Goal: Transaction & Acquisition: Purchase product/service

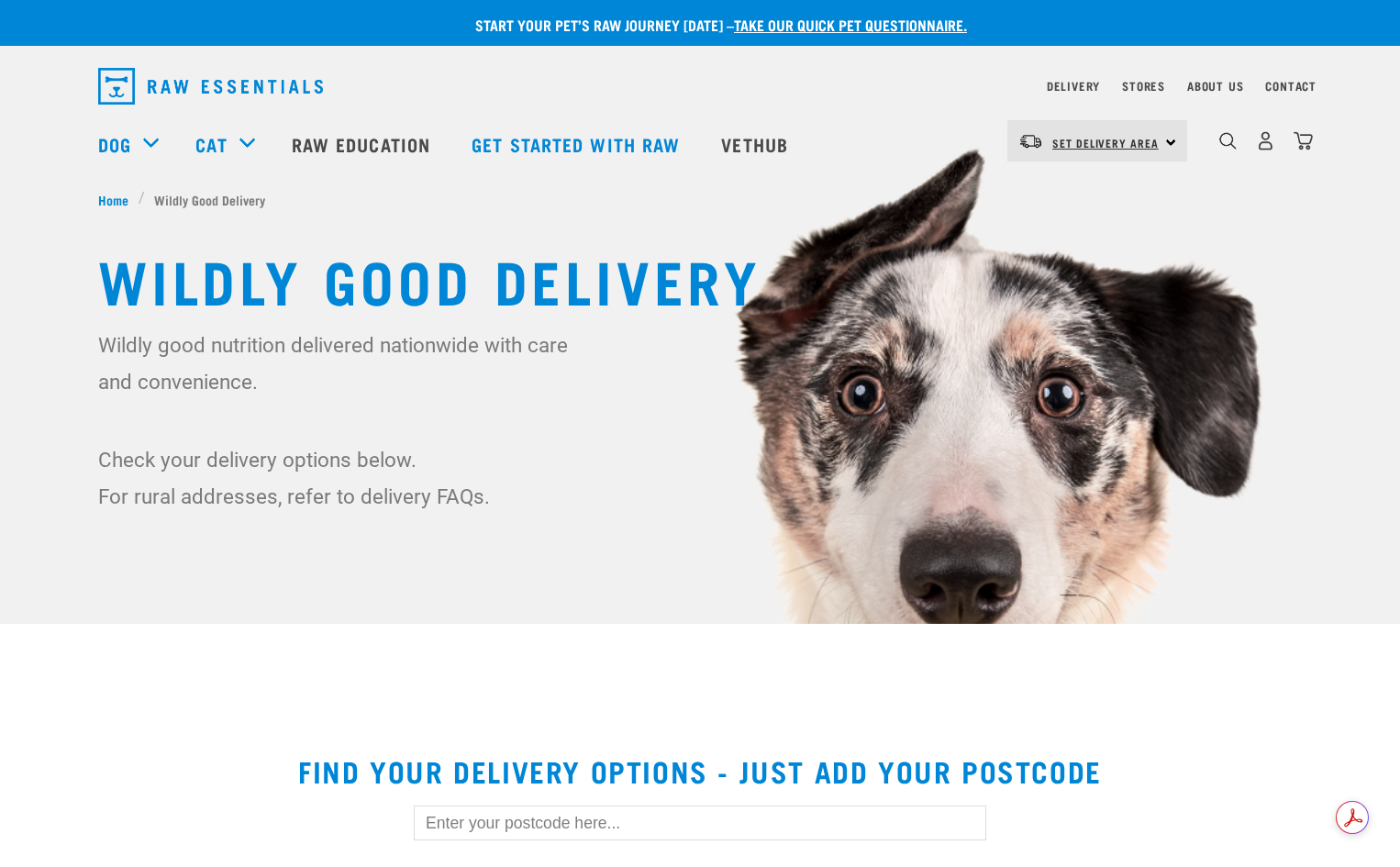
click at [1122, 144] on span "Set Delivery Area" at bounding box center [1105, 143] width 107 height 7
click at [1094, 185] on link "[GEOGRAPHIC_DATA]" at bounding box center [1095, 193] width 177 height 41
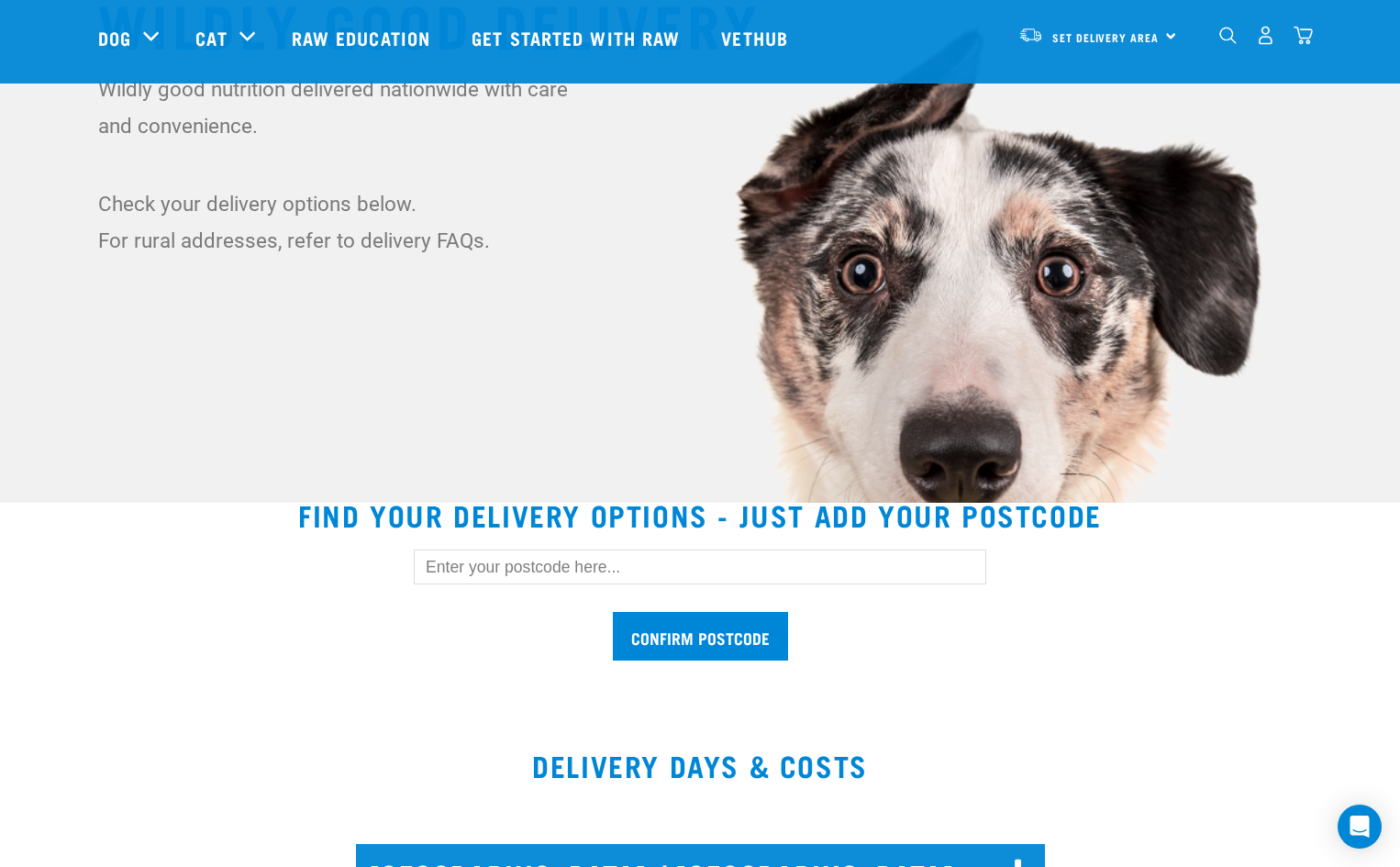
scroll to position [275, 0]
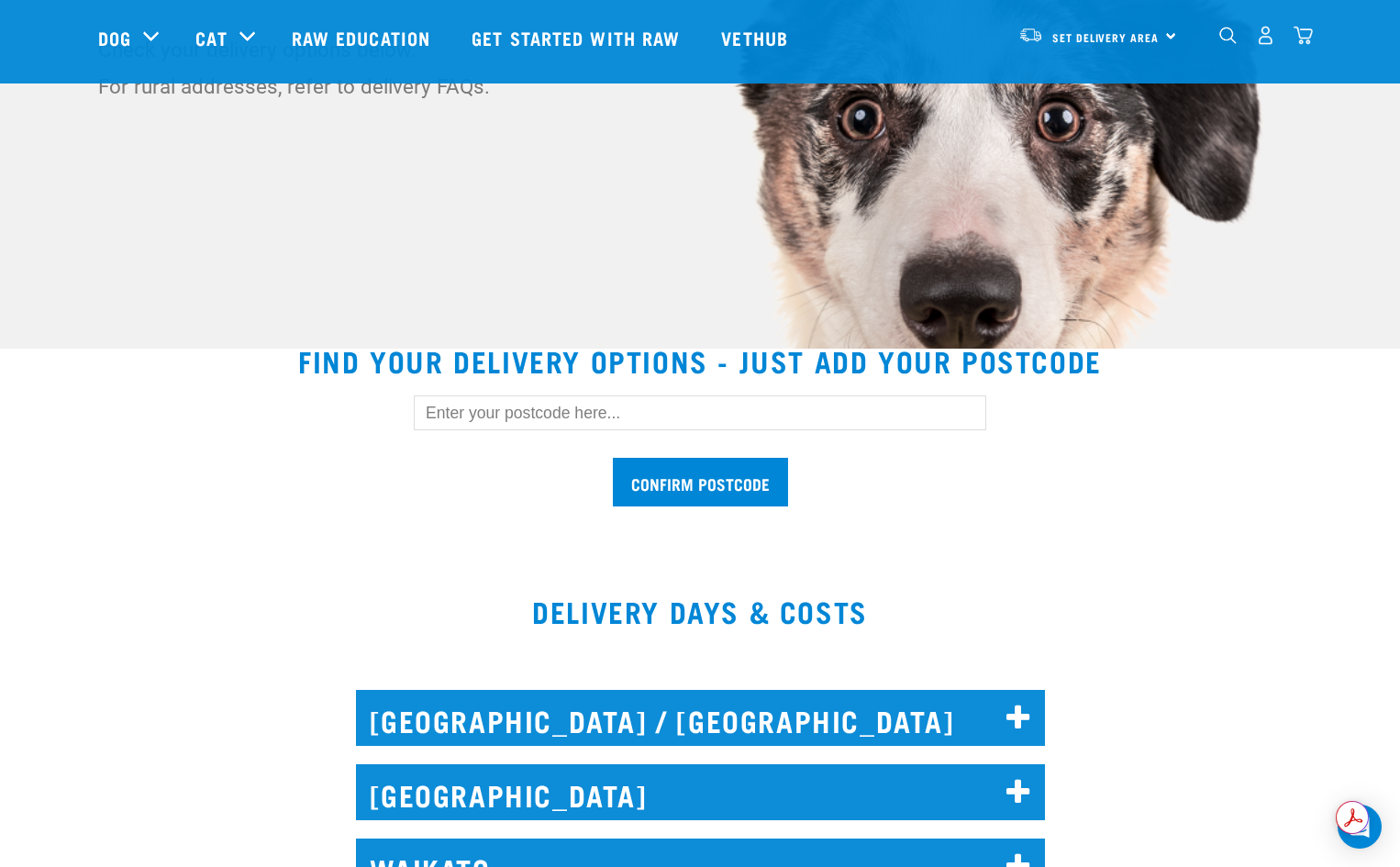
click at [1019, 790] on icon at bounding box center [1019, 792] width 25 height 29
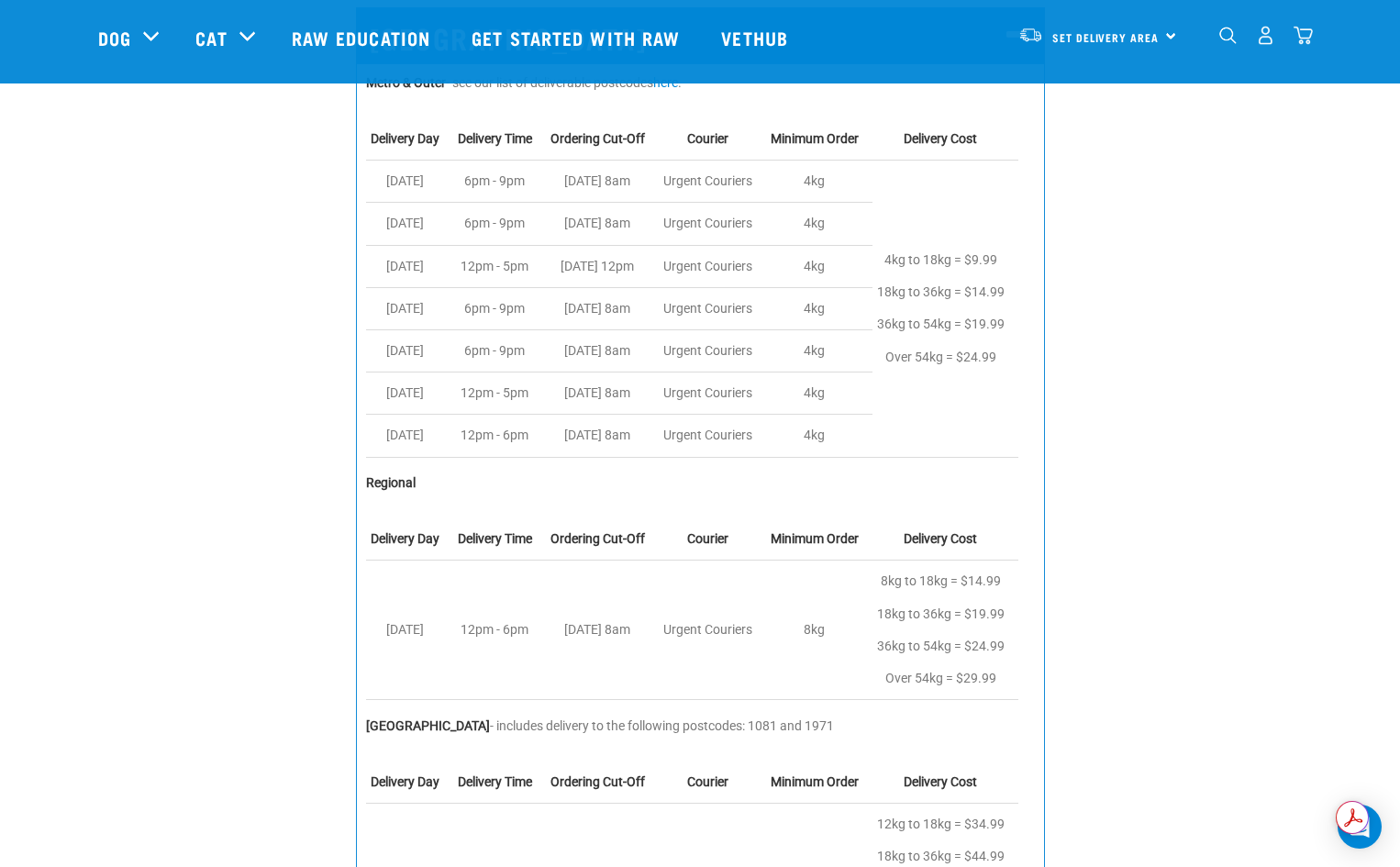
scroll to position [1101, 0]
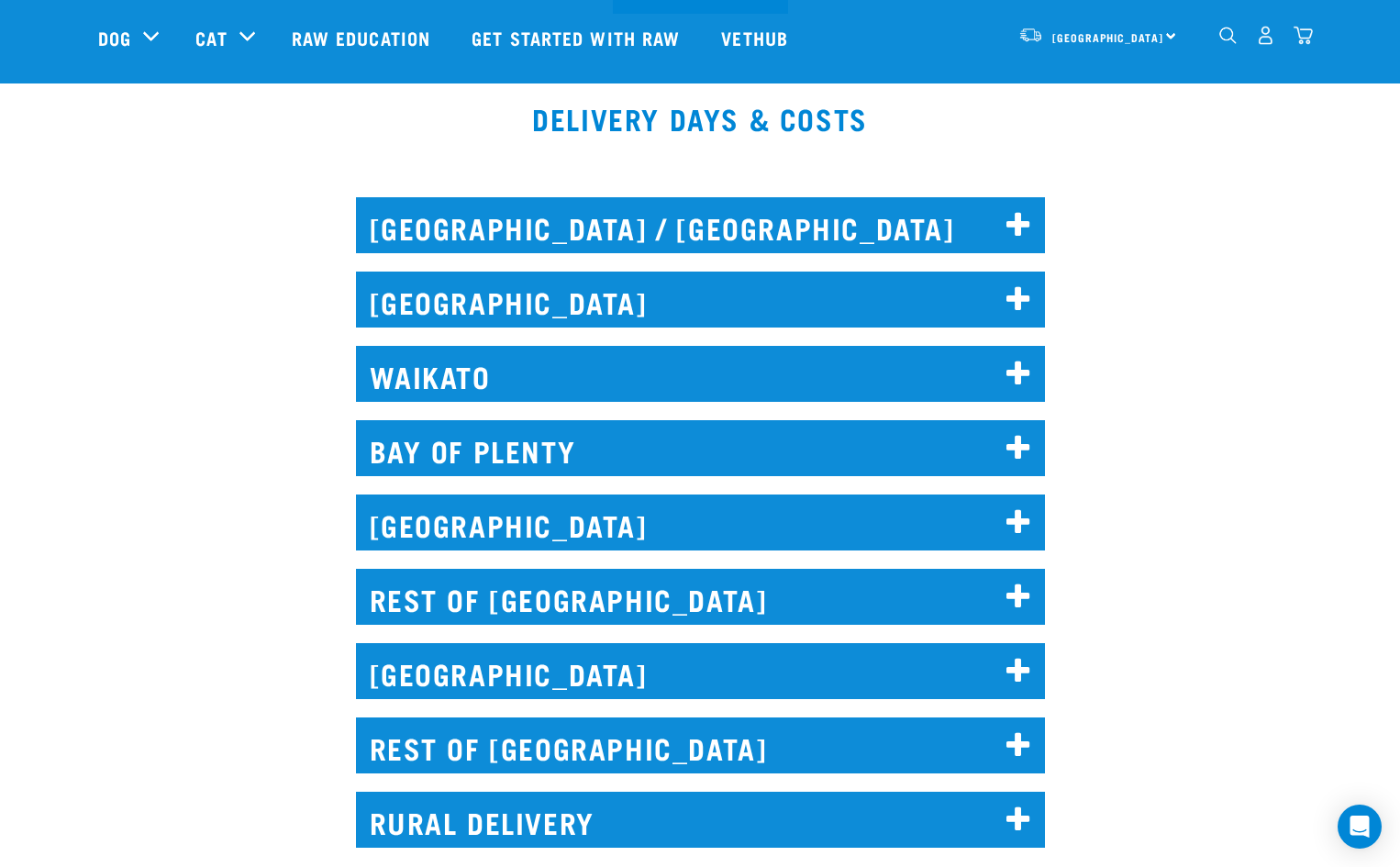
scroll to position [734, 0]
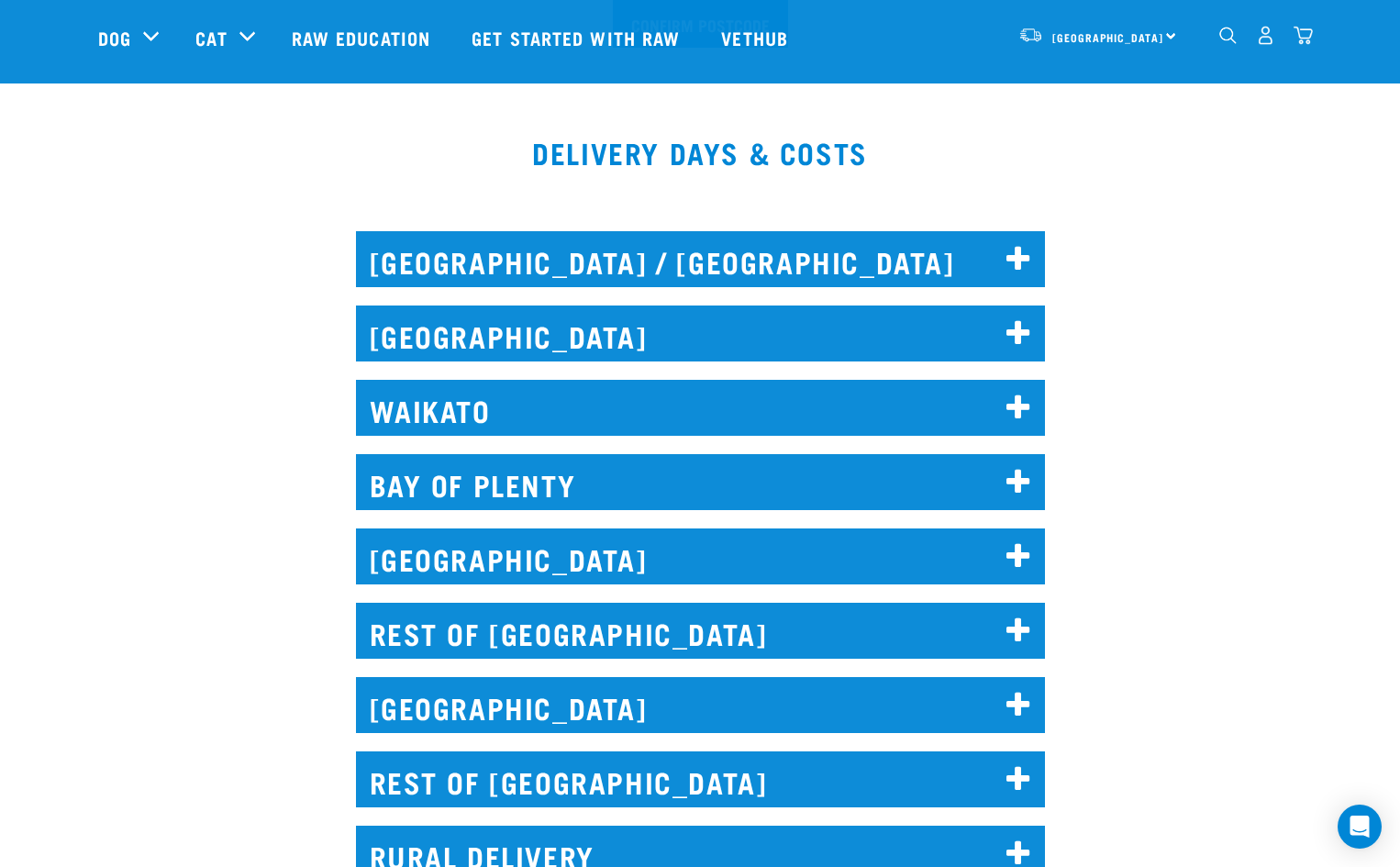
click at [1022, 331] on icon at bounding box center [1019, 333] width 25 height 29
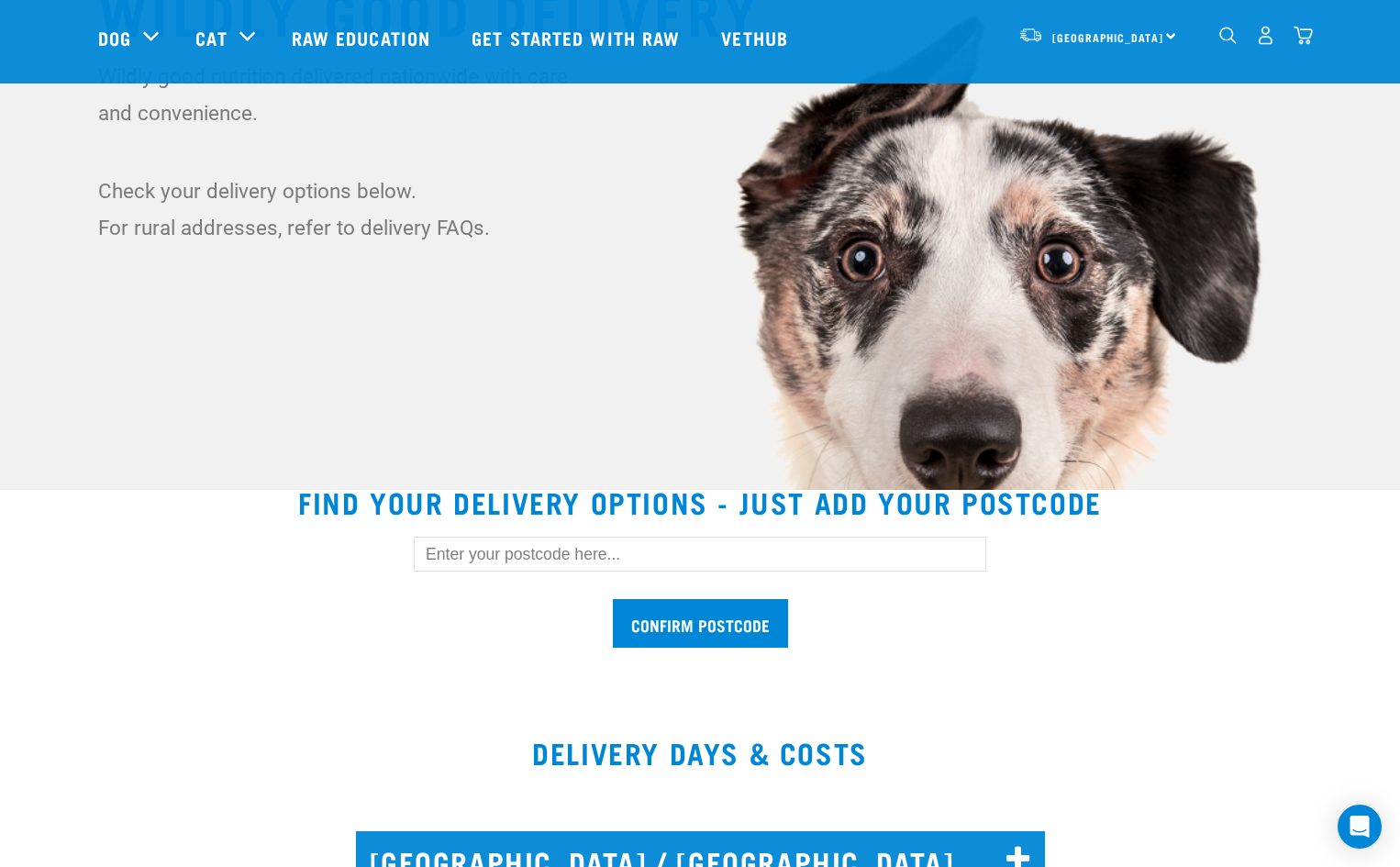
scroll to position [92, 0]
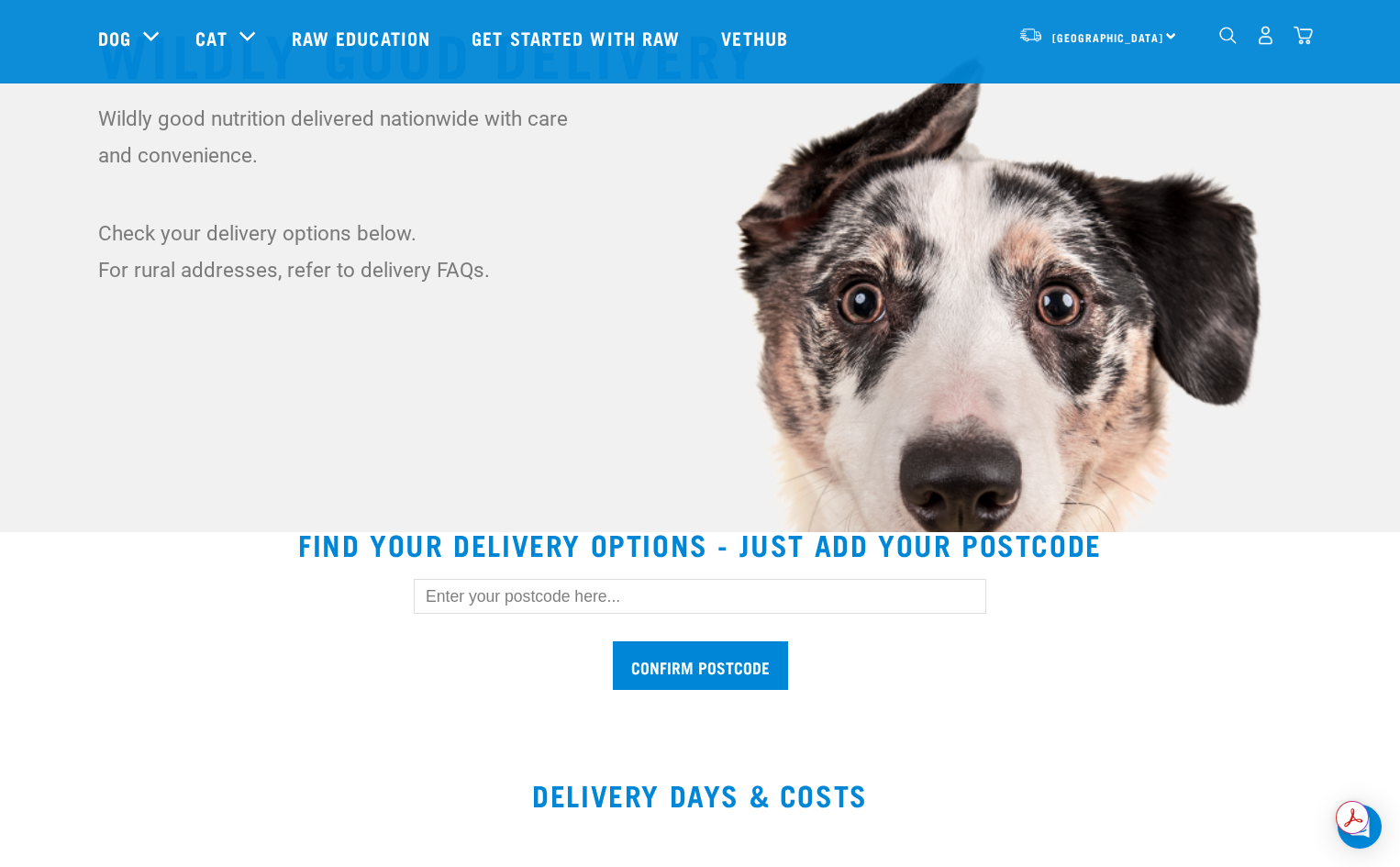
click at [531, 579] on input "text" at bounding box center [700, 596] width 572 height 35
type input "0793"
click at [683, 671] on input "Confirm postcode" at bounding box center [700, 665] width 176 height 48
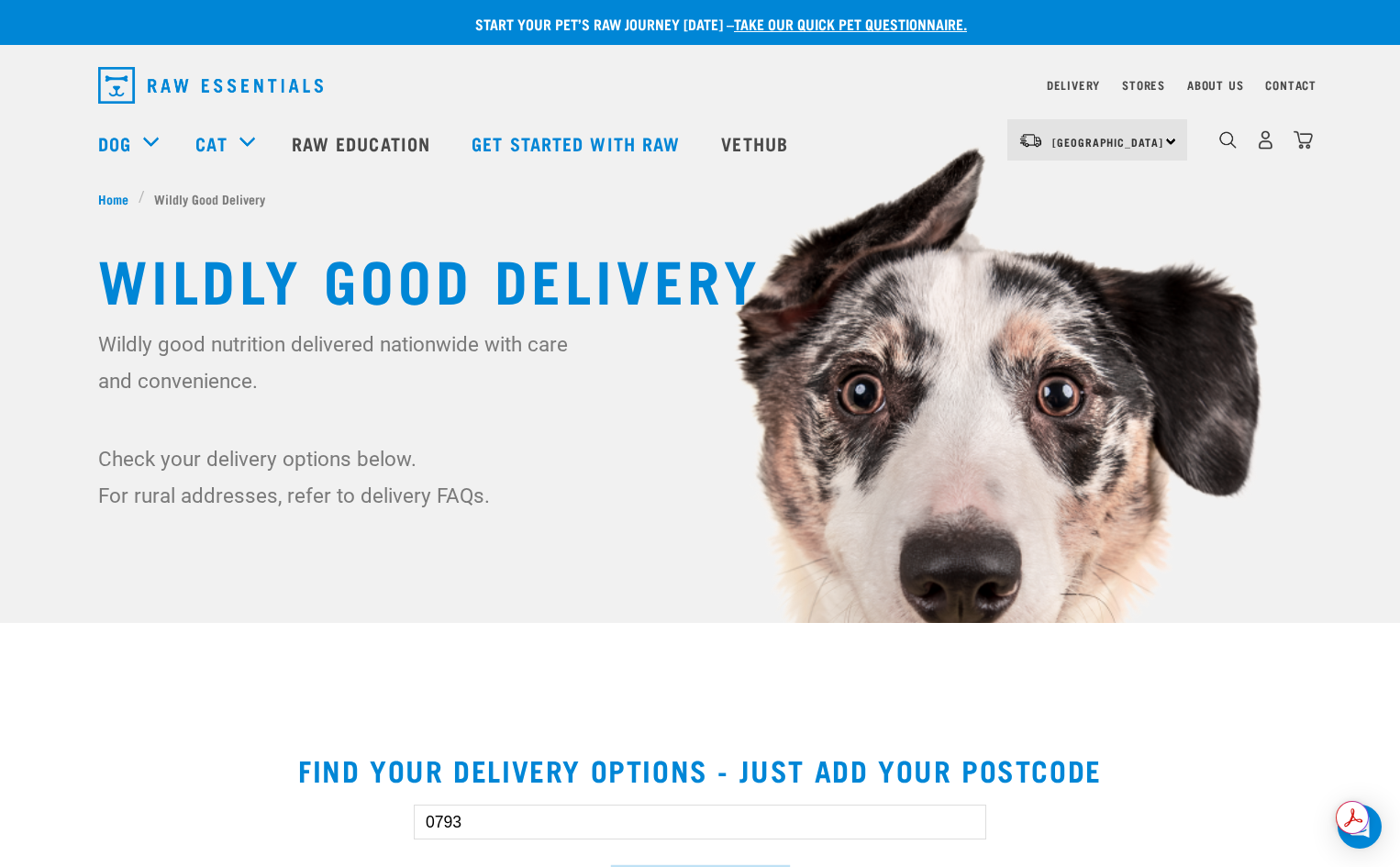
scroll to position [0, 0]
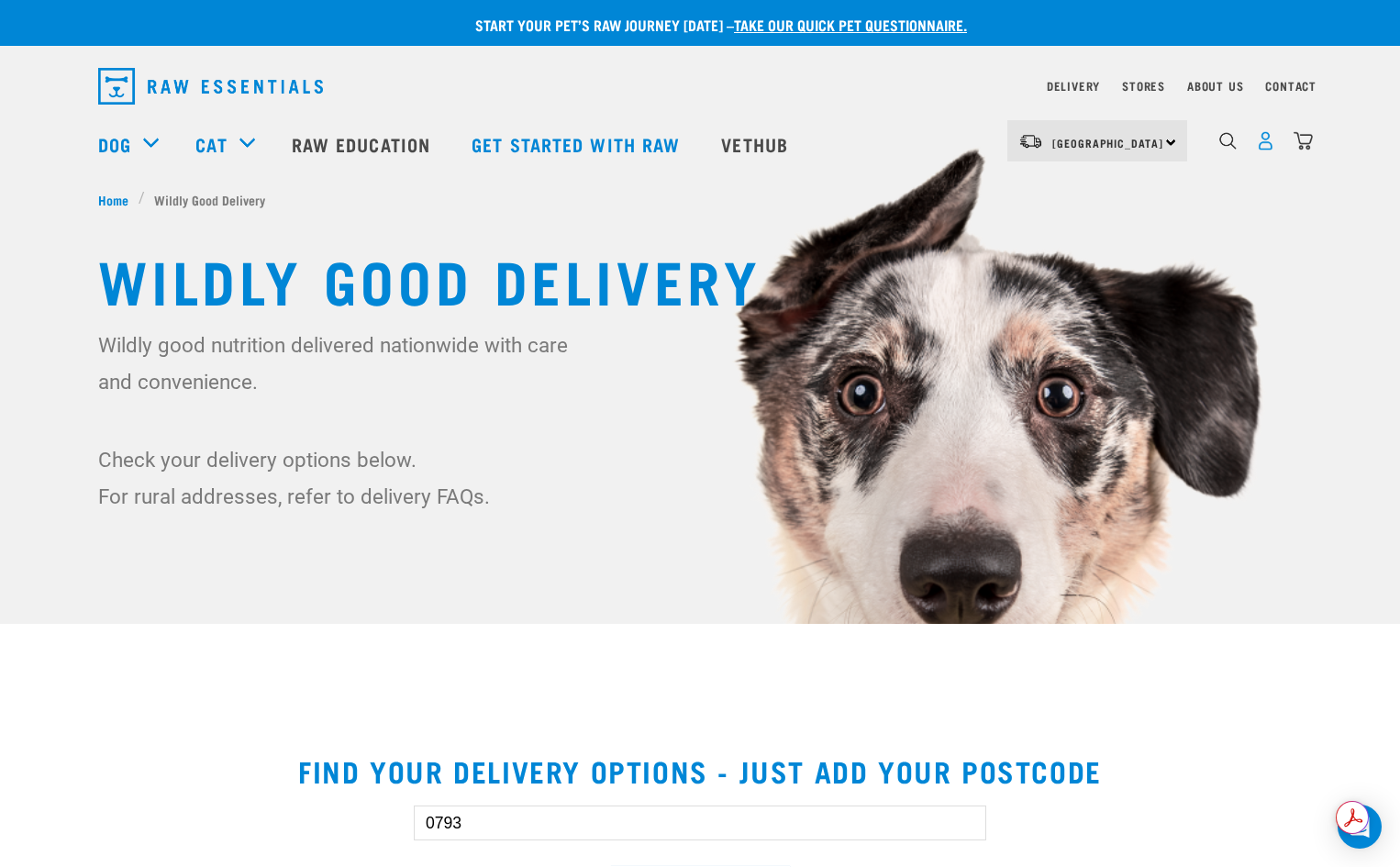
click at [1259, 146] on img "dropdown navigation" at bounding box center [1265, 141] width 19 height 19
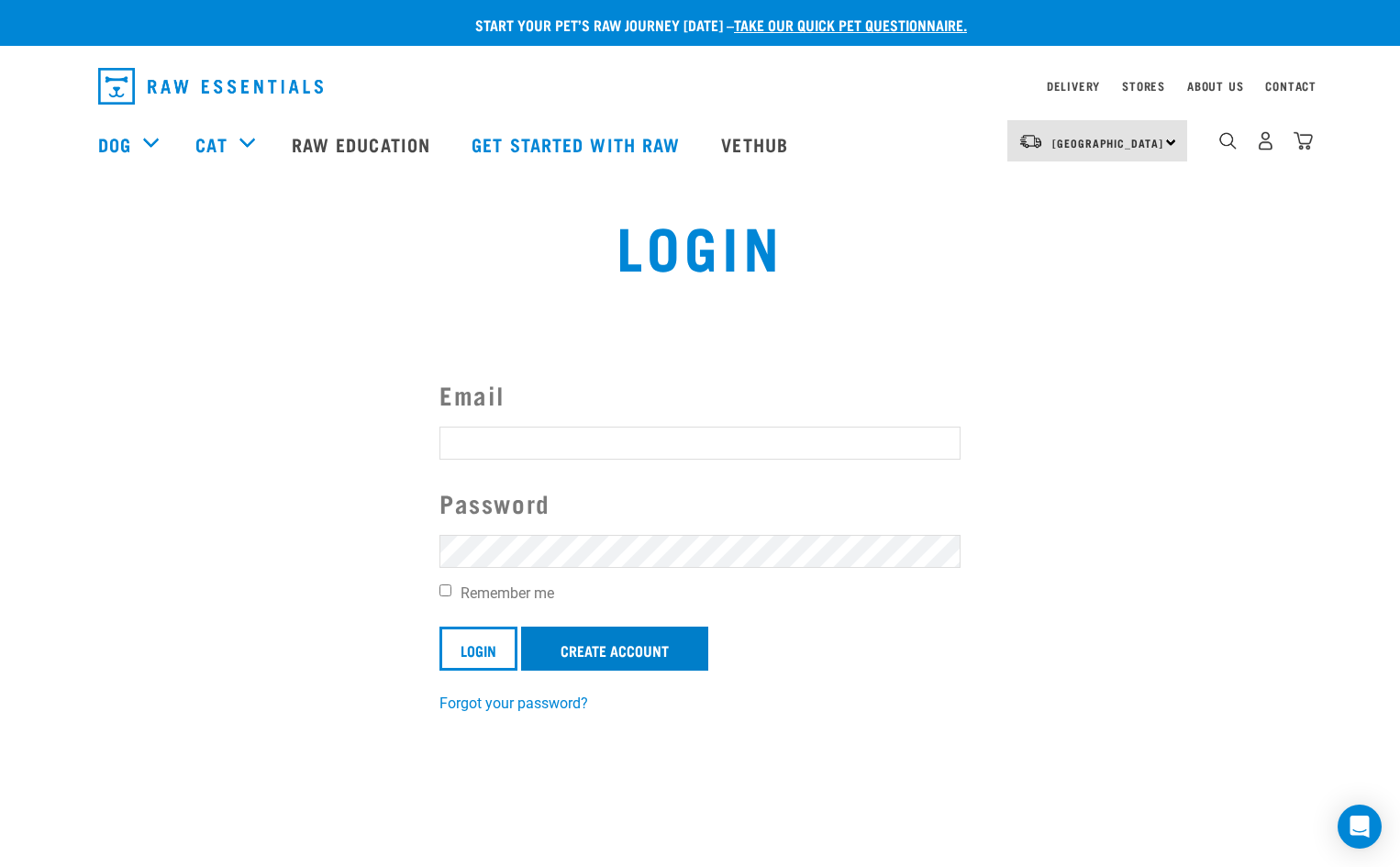
type input "[EMAIL_ADDRESS][DOMAIN_NAME]"
click at [583, 641] on link "Create Account" at bounding box center [615, 649] width 187 height 44
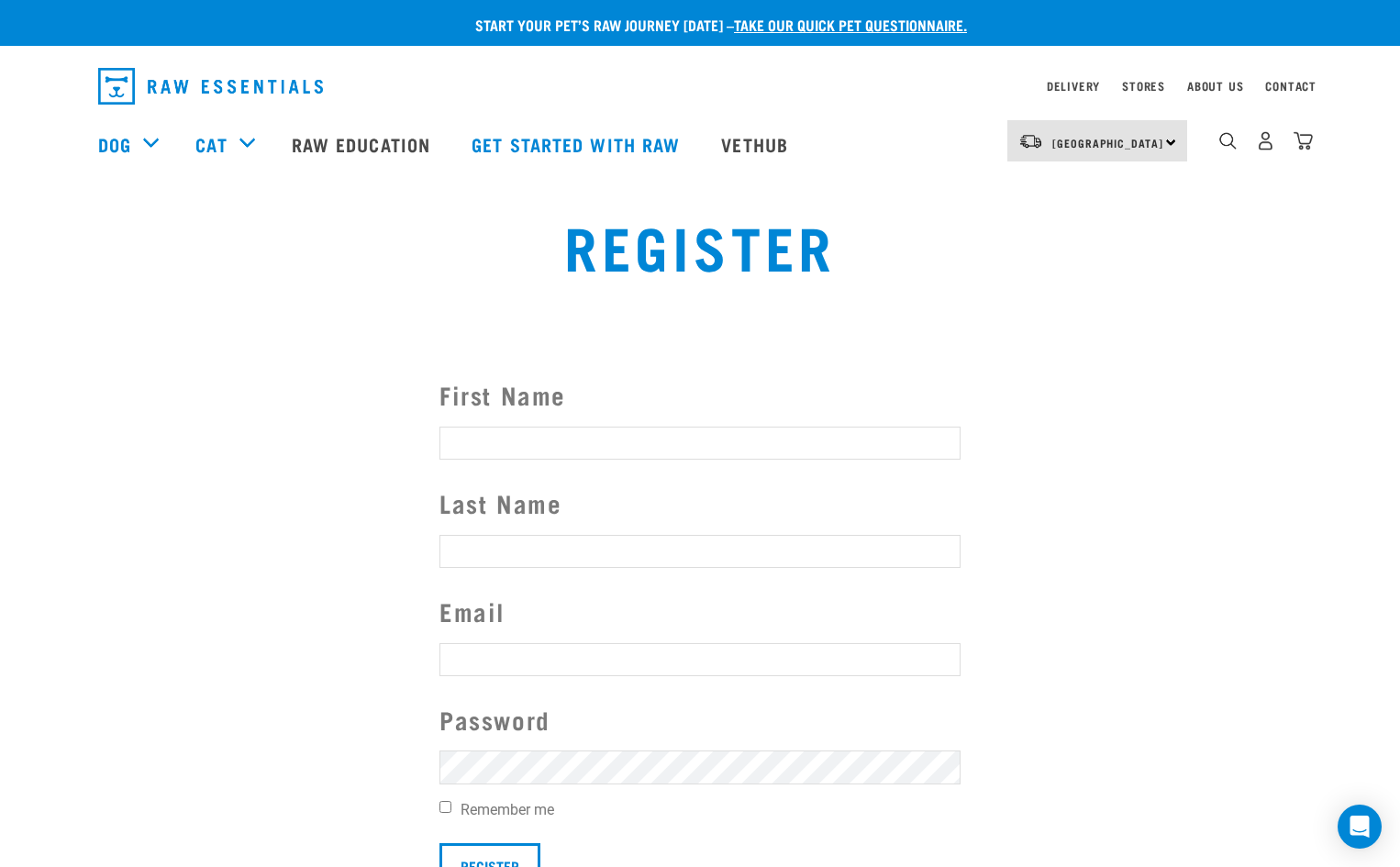
type input "cybilmay@gmail.com"
click at [487, 438] on input "First Name" at bounding box center [700, 443] width 521 height 33
type input "Jacqui"
type input "May"
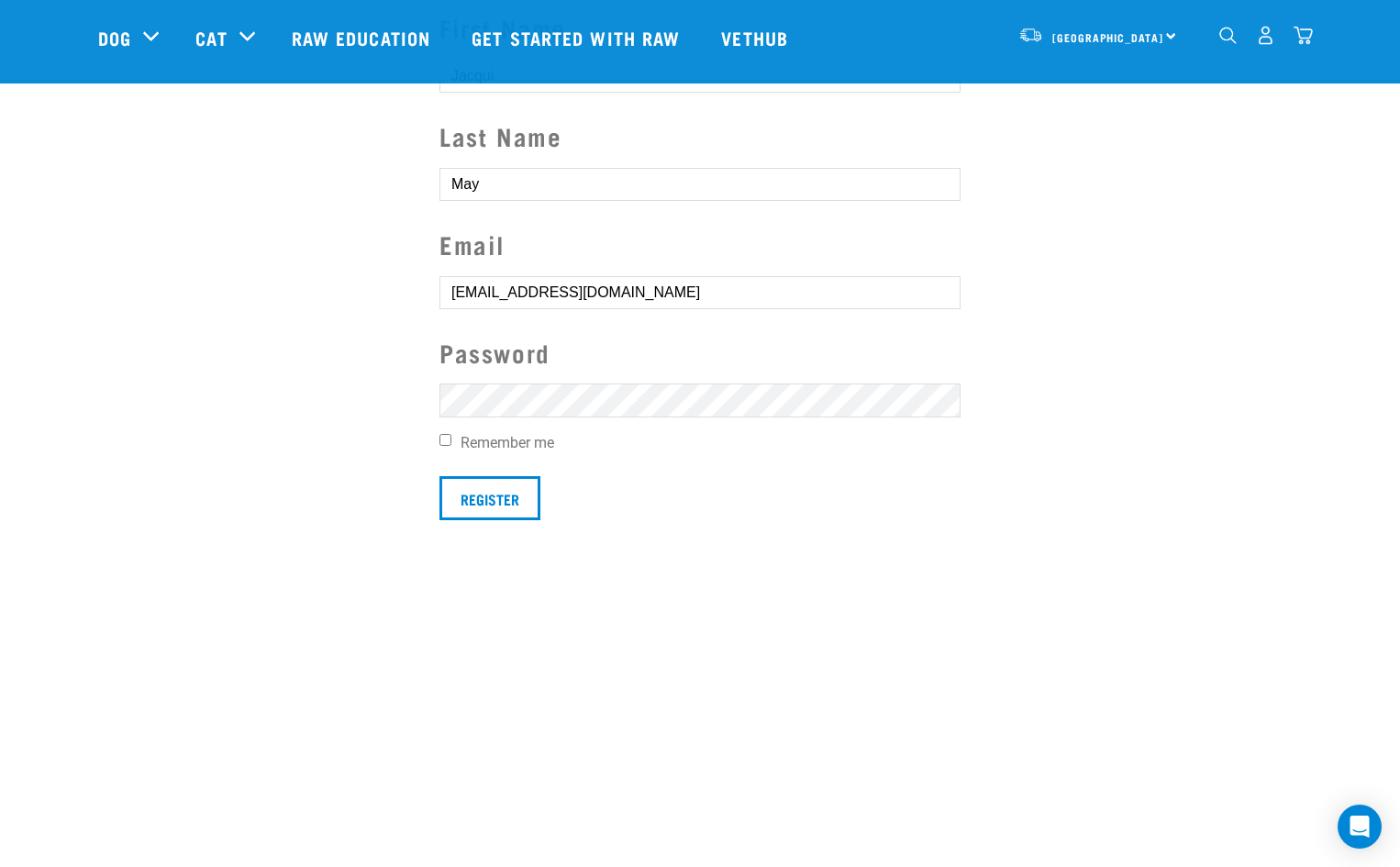
scroll to position [275, 0]
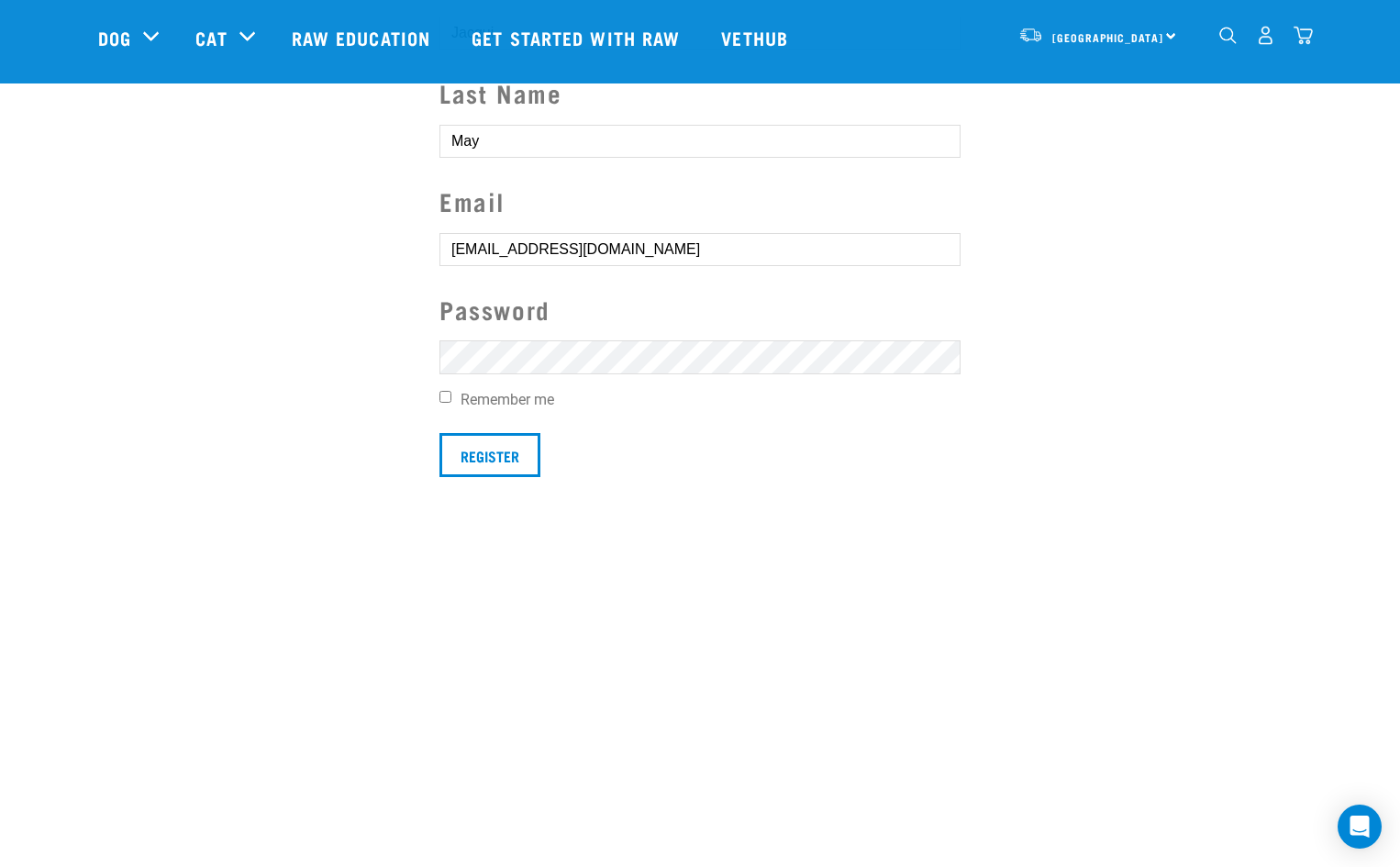
click at [447, 396] on input "Remember me" at bounding box center [445, 397] width 12 height 12
checkbox input "true"
click at [481, 447] on input "Register" at bounding box center [489, 455] width 101 height 44
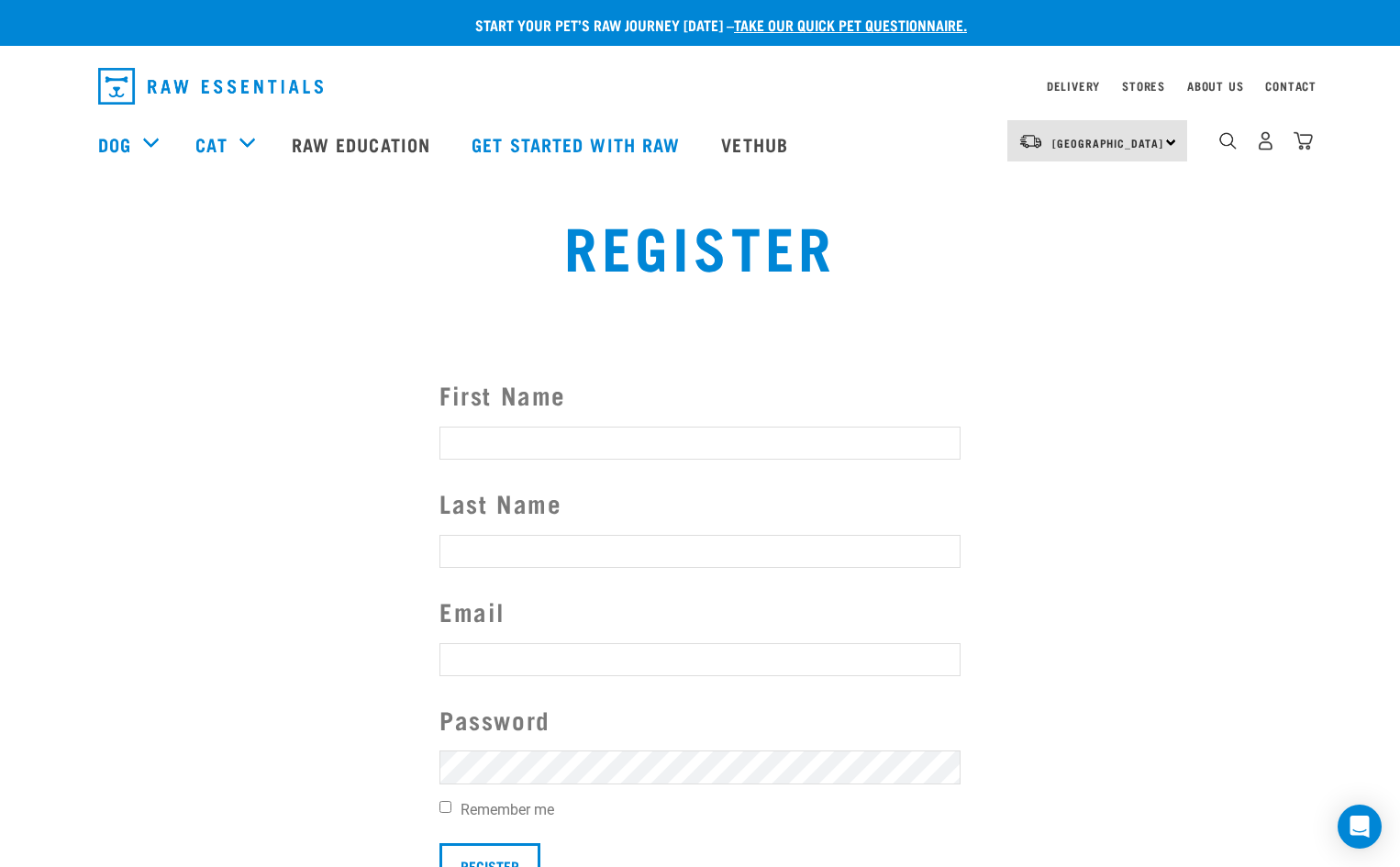
type input "[EMAIL_ADDRESS][DOMAIN_NAME]"
click at [35, 410] on button "delete" at bounding box center [25, 400] width 18 height 18
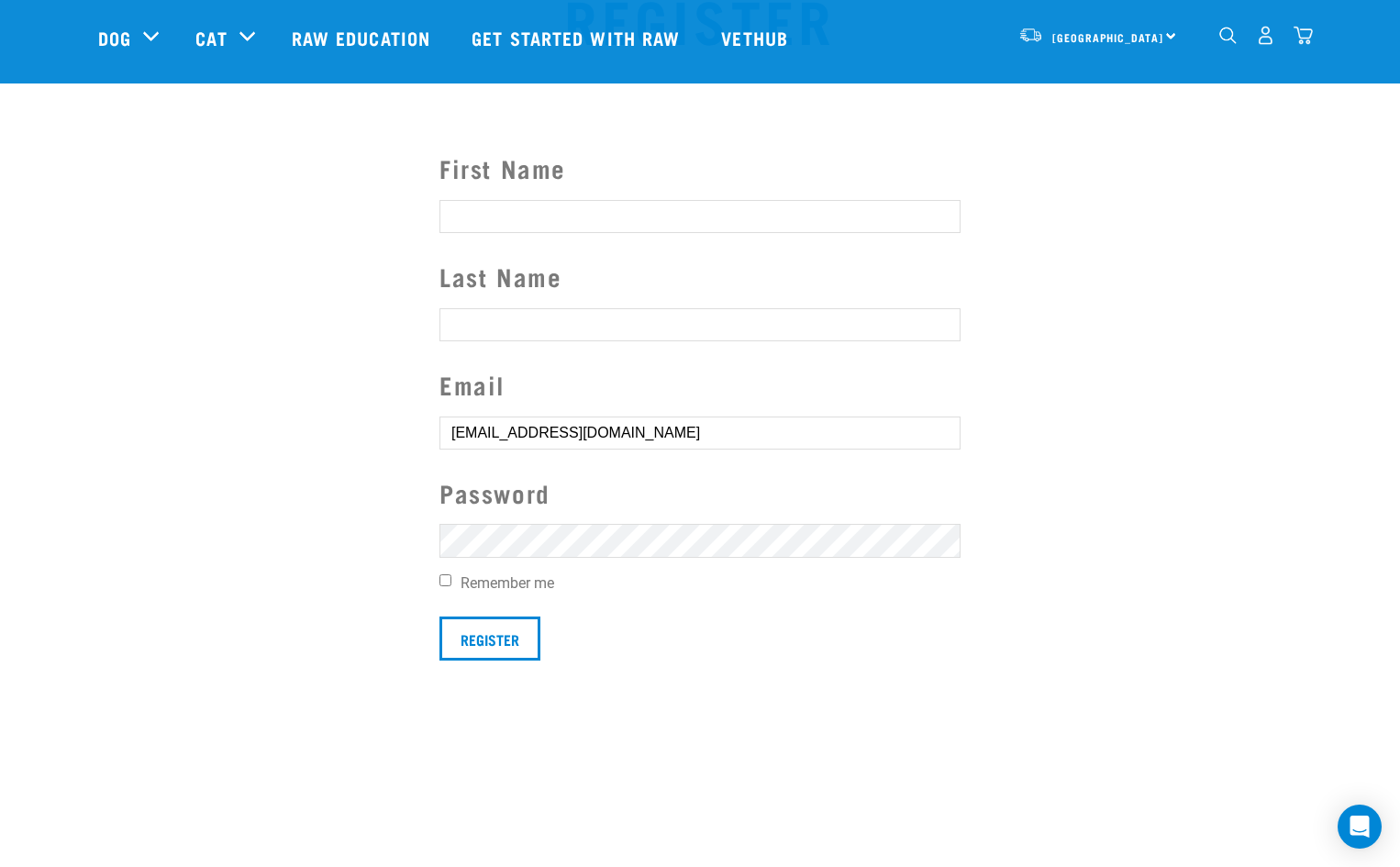
click at [466, 223] on input "First Name" at bounding box center [700, 216] width 521 height 33
type input "Jacqui"
type input "May"
click at [499, 638] on input "Register" at bounding box center [489, 638] width 101 height 44
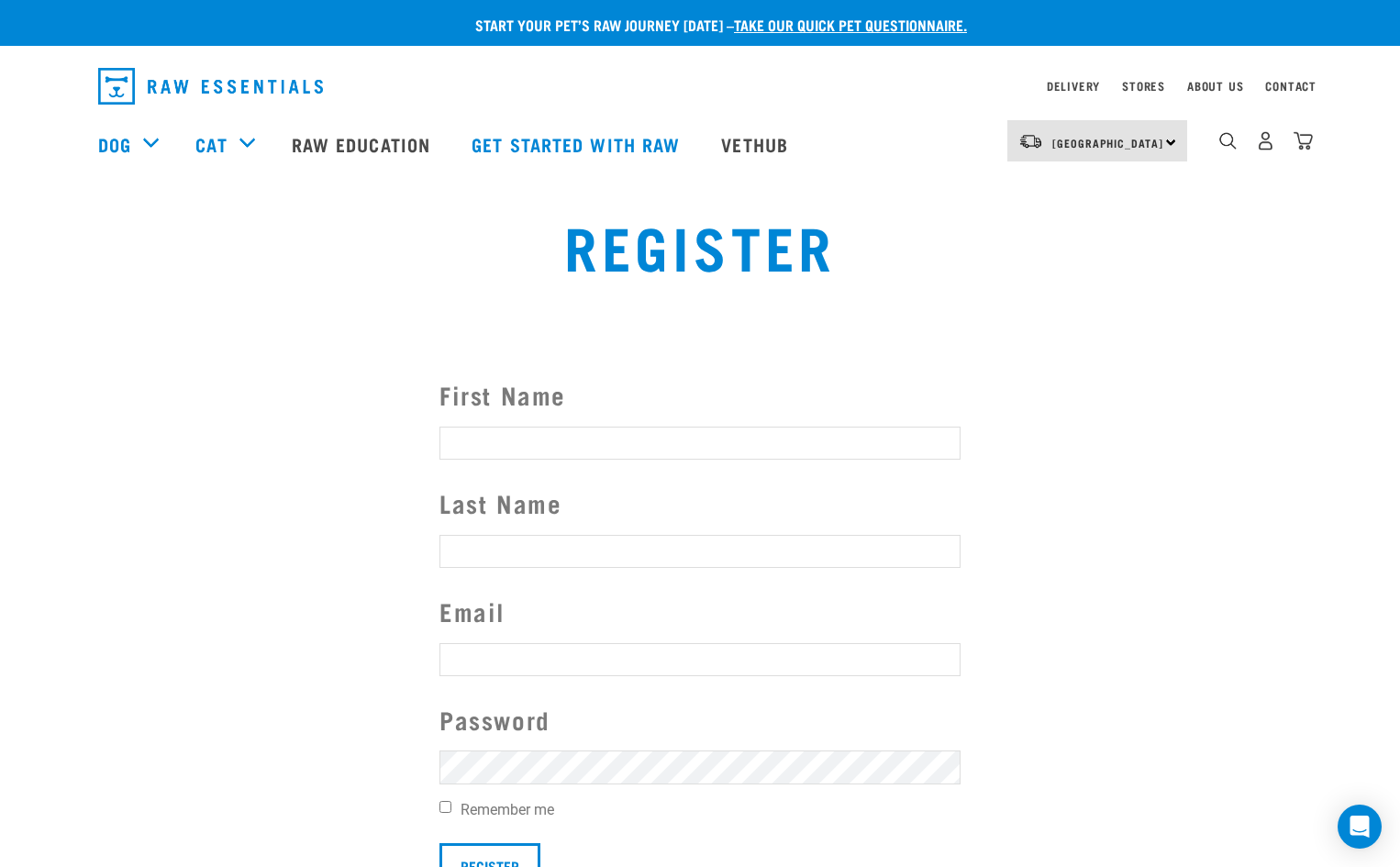
type input "[EMAIL_ADDRESS][DOMAIN_NAME]"
click at [35, 410] on button "delete" at bounding box center [25, 400] width 18 height 18
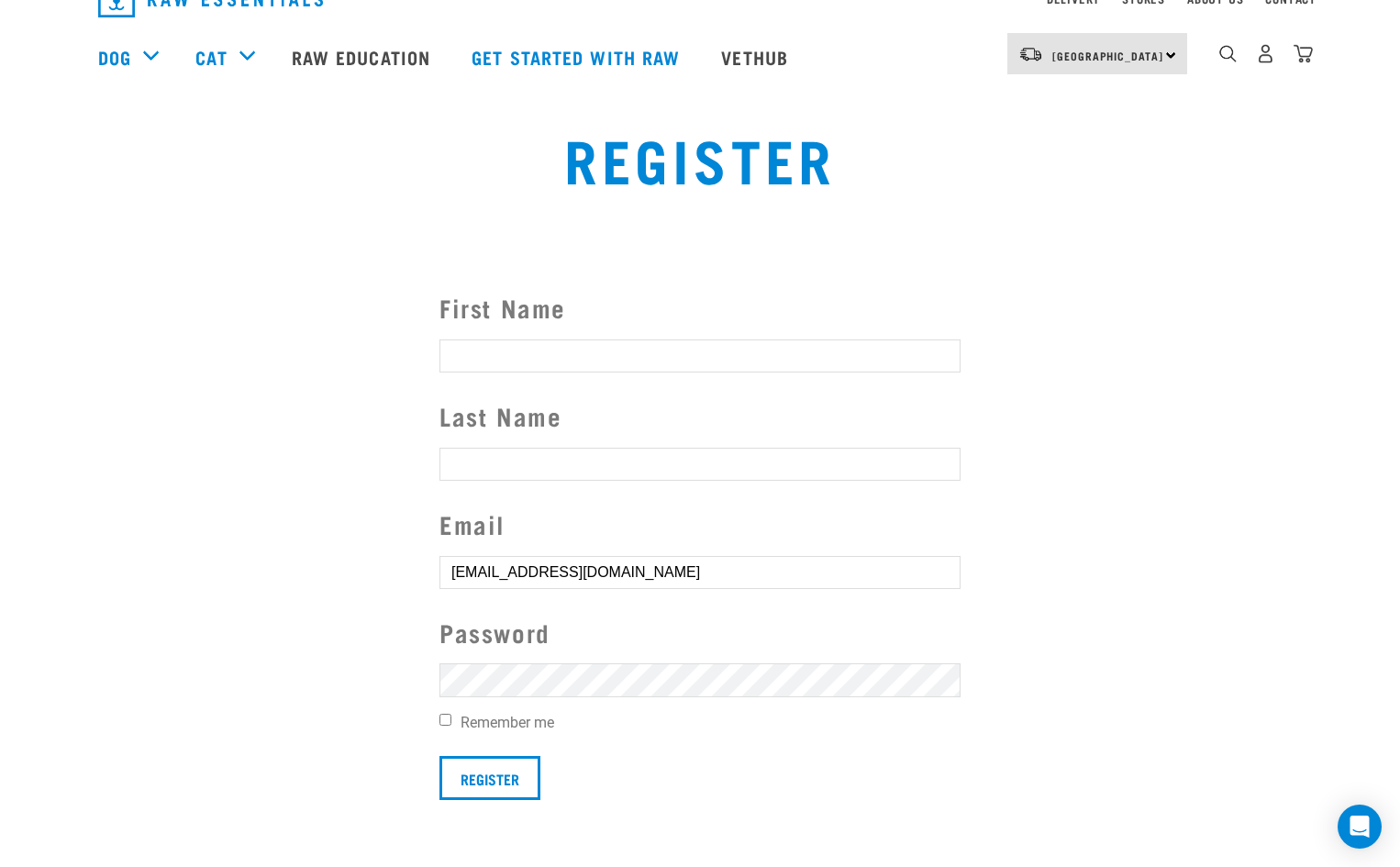
scroll to position [183, 0]
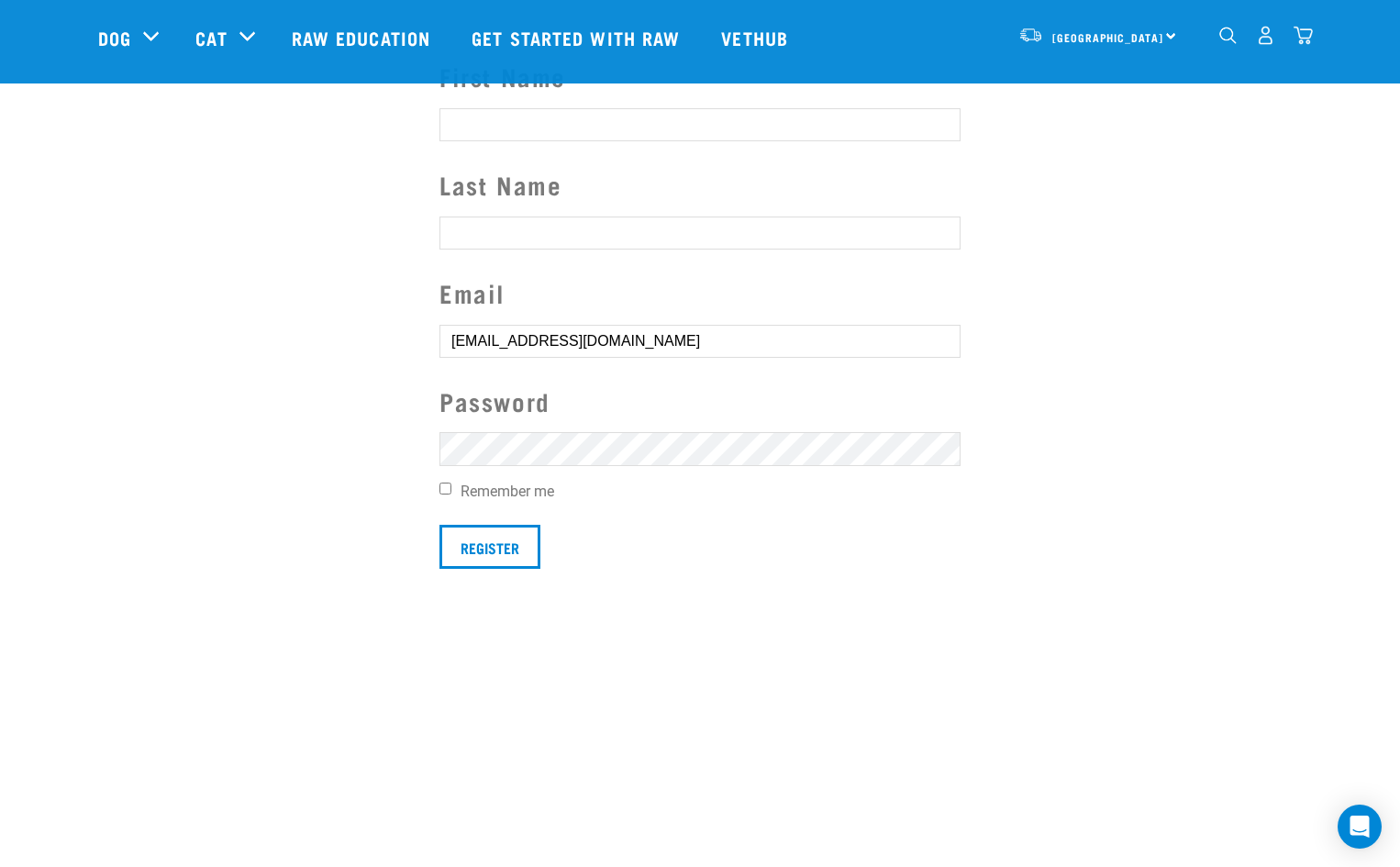
click at [760, 419] on label "Password" at bounding box center [700, 401] width 521 height 38
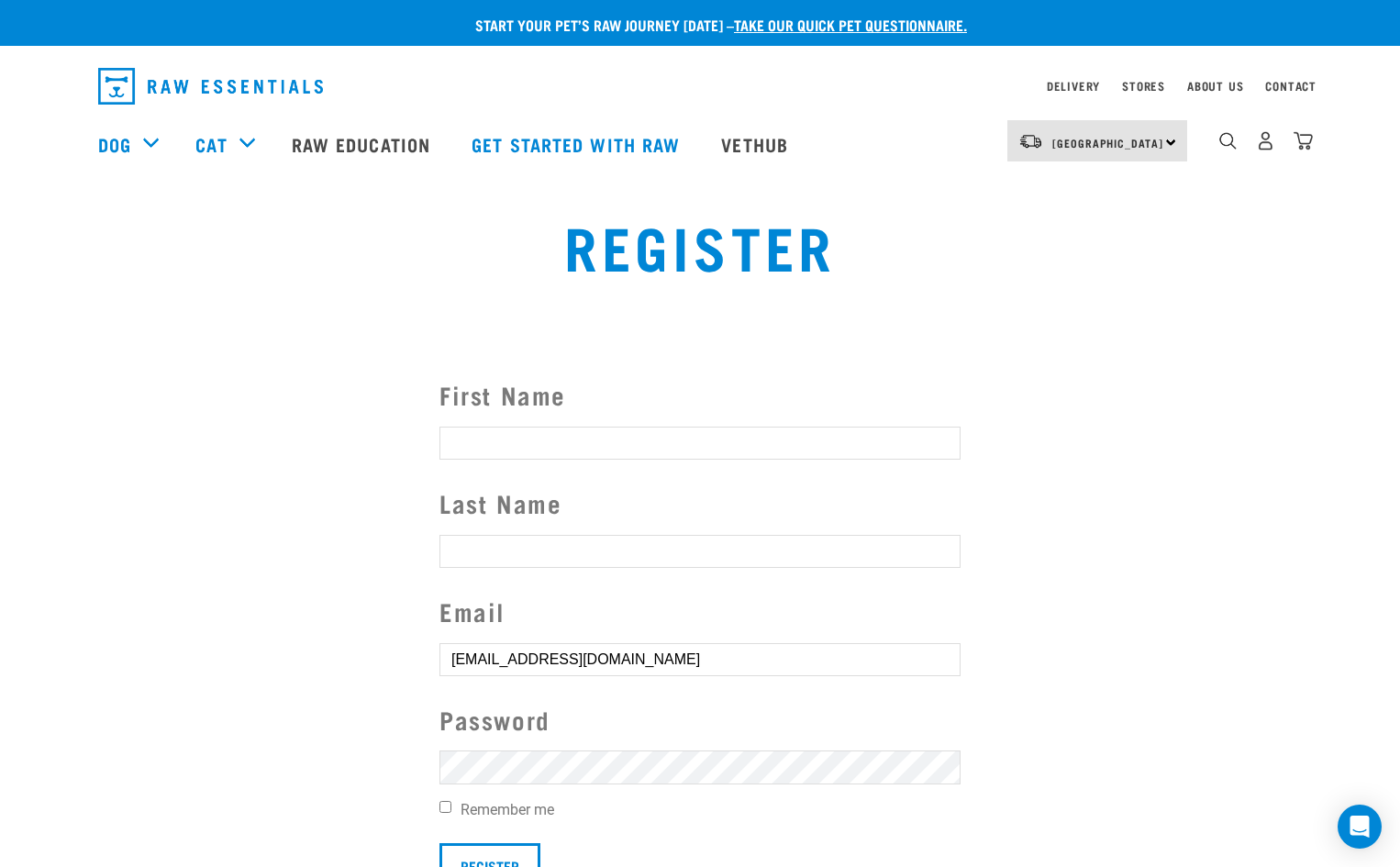
scroll to position [92, 0]
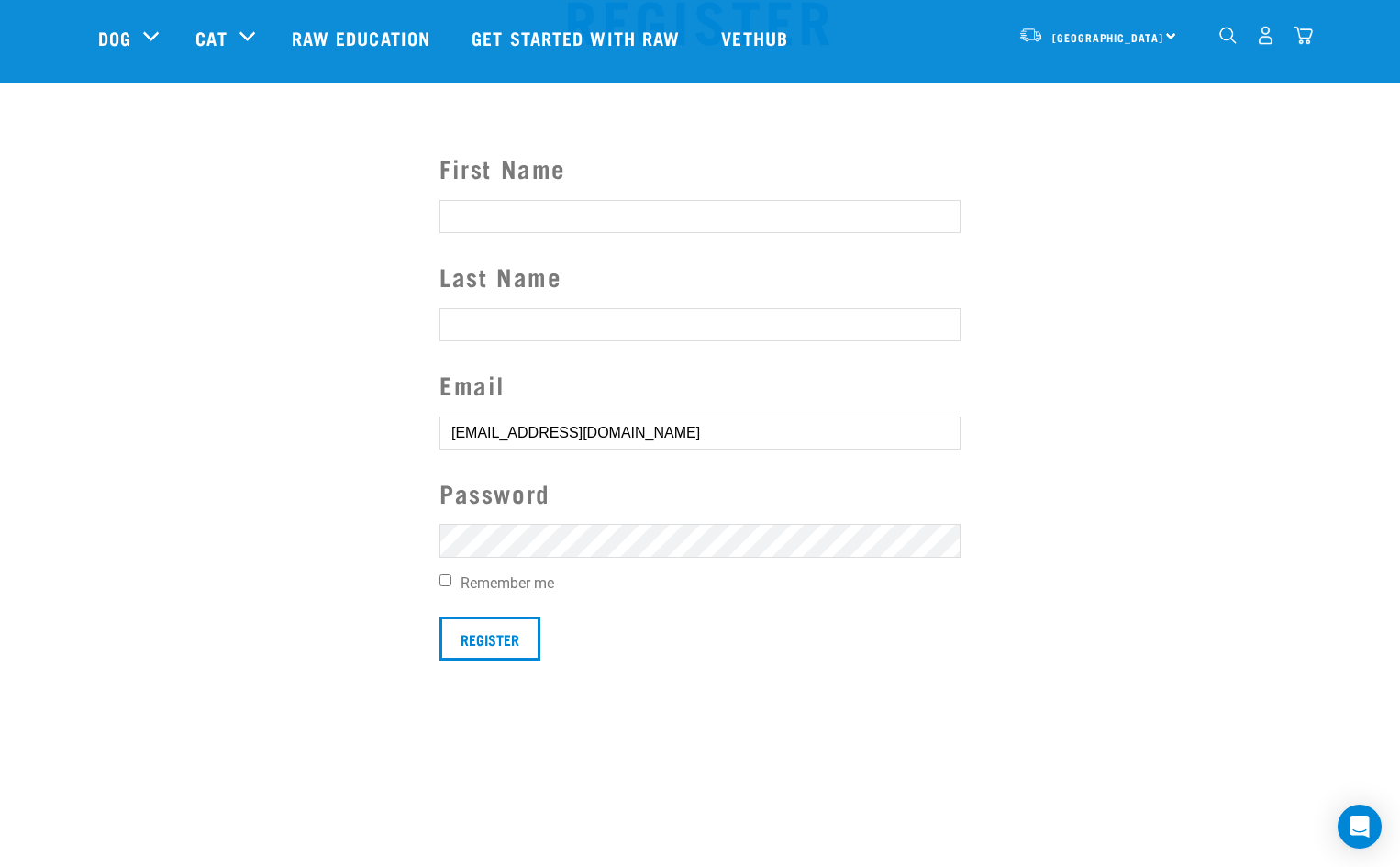
click at [431, 540] on div "First Name Last Name Email cybilmay@gmail.com Password Remember me Register" at bounding box center [700, 404] width 550 height 511
click at [493, 220] on input "First Name" at bounding box center [700, 216] width 521 height 33
type input "Jacqui"
type input "May"
click at [486, 648] on input "Register" at bounding box center [489, 638] width 101 height 44
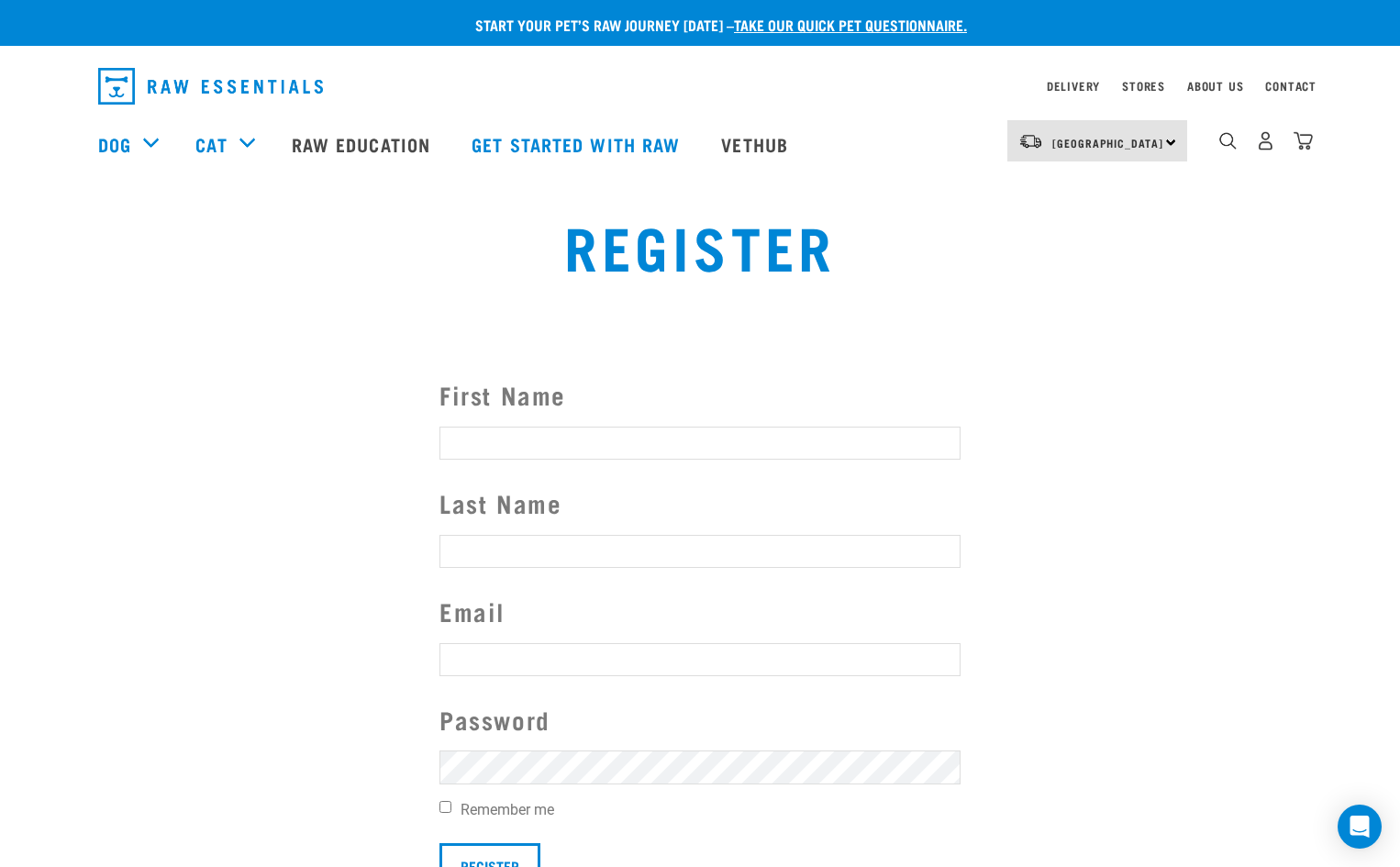
type input "[EMAIL_ADDRESS][DOMAIN_NAME]"
click at [35, 410] on button "delete" at bounding box center [25, 400] width 18 height 18
click at [1268, 142] on img "dropdown navigation" at bounding box center [1265, 141] width 19 height 19
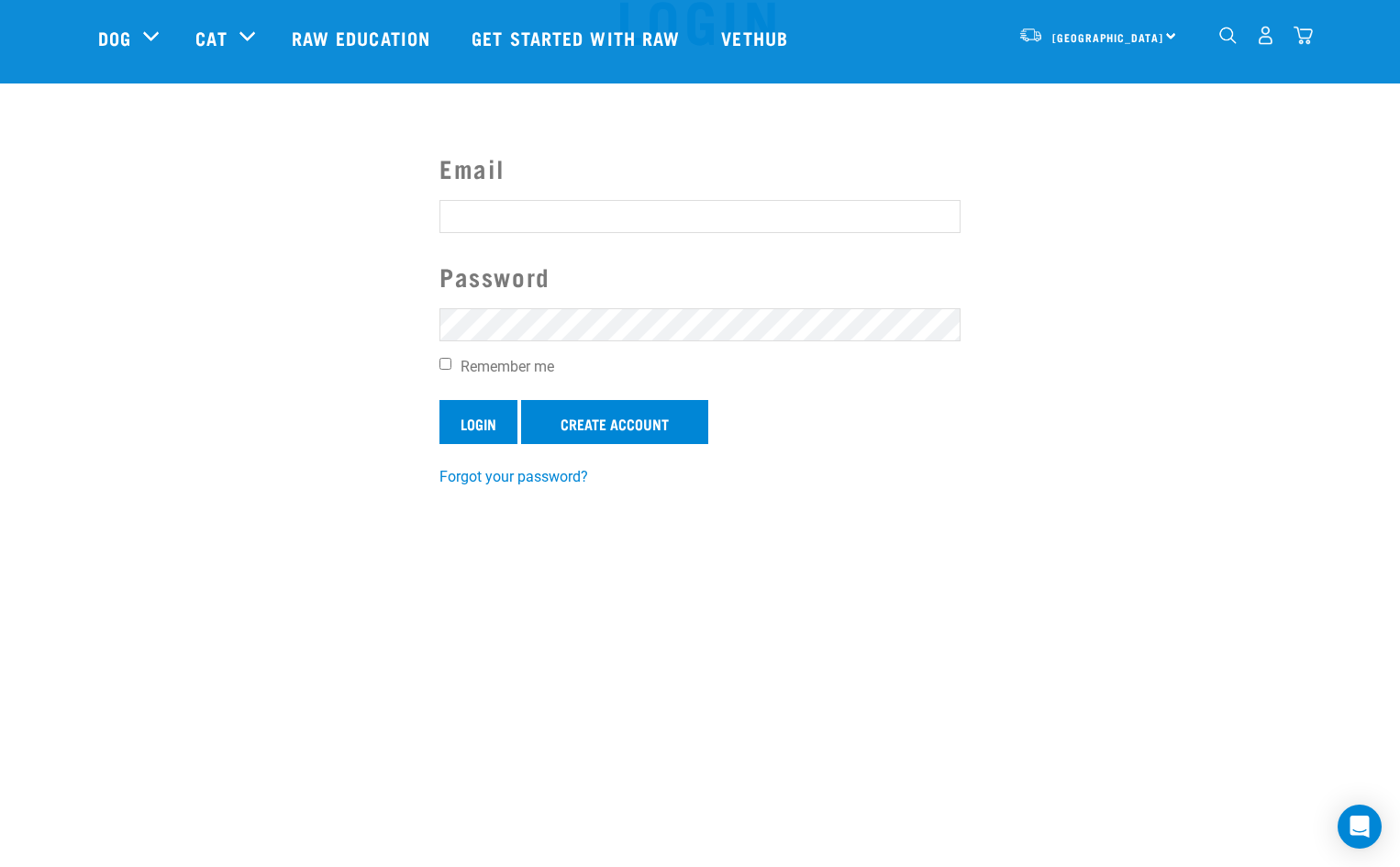
type input "[EMAIL_ADDRESS][DOMAIN_NAME]"
click at [458, 435] on input "Login" at bounding box center [478, 422] width 78 height 44
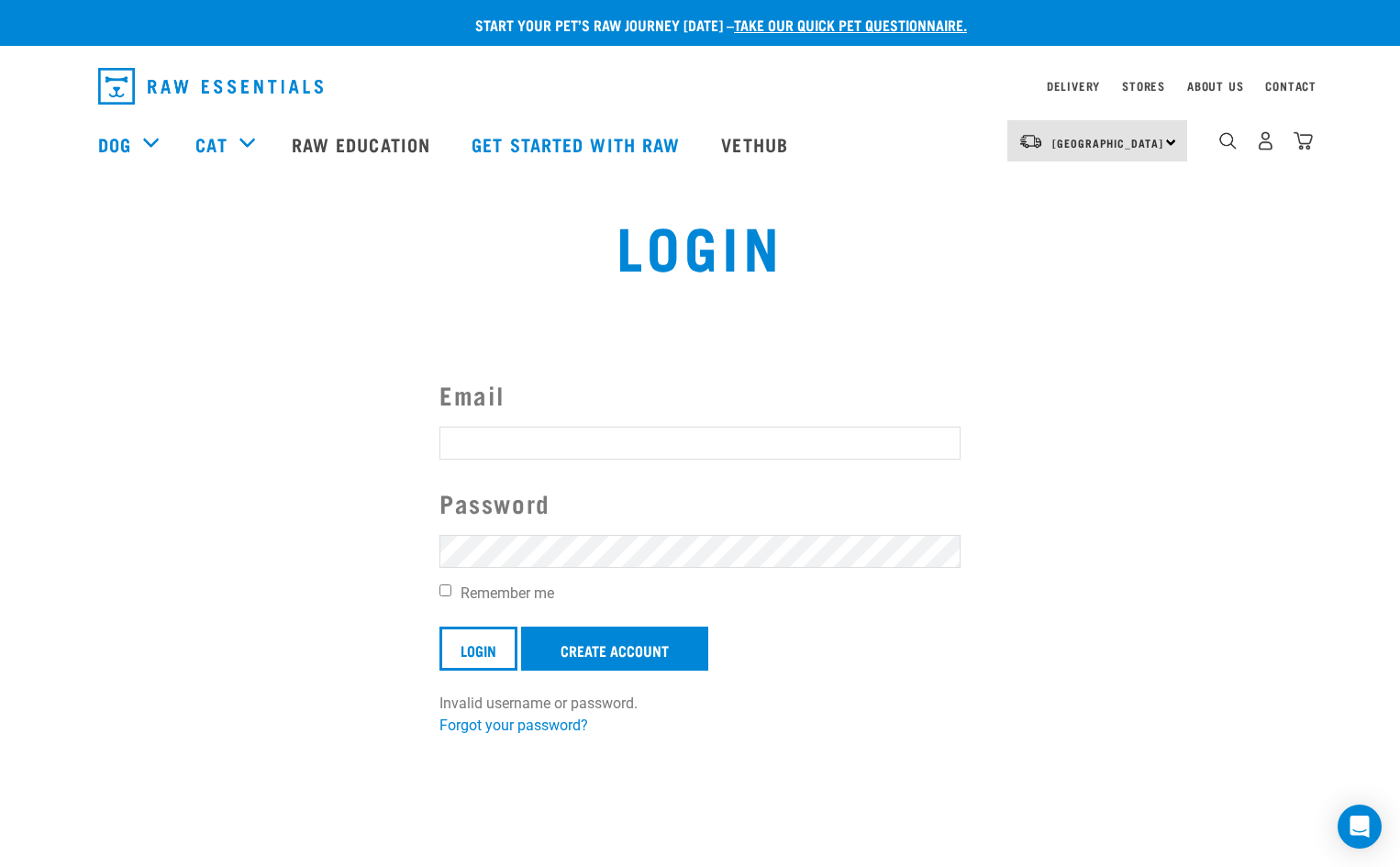
type input "[EMAIL_ADDRESS][DOMAIN_NAME]"
click at [42, 400] on button "delete" at bounding box center [32, 389] width 18 height 18
click at [653, 640] on link "Create Account" at bounding box center [615, 649] width 187 height 44
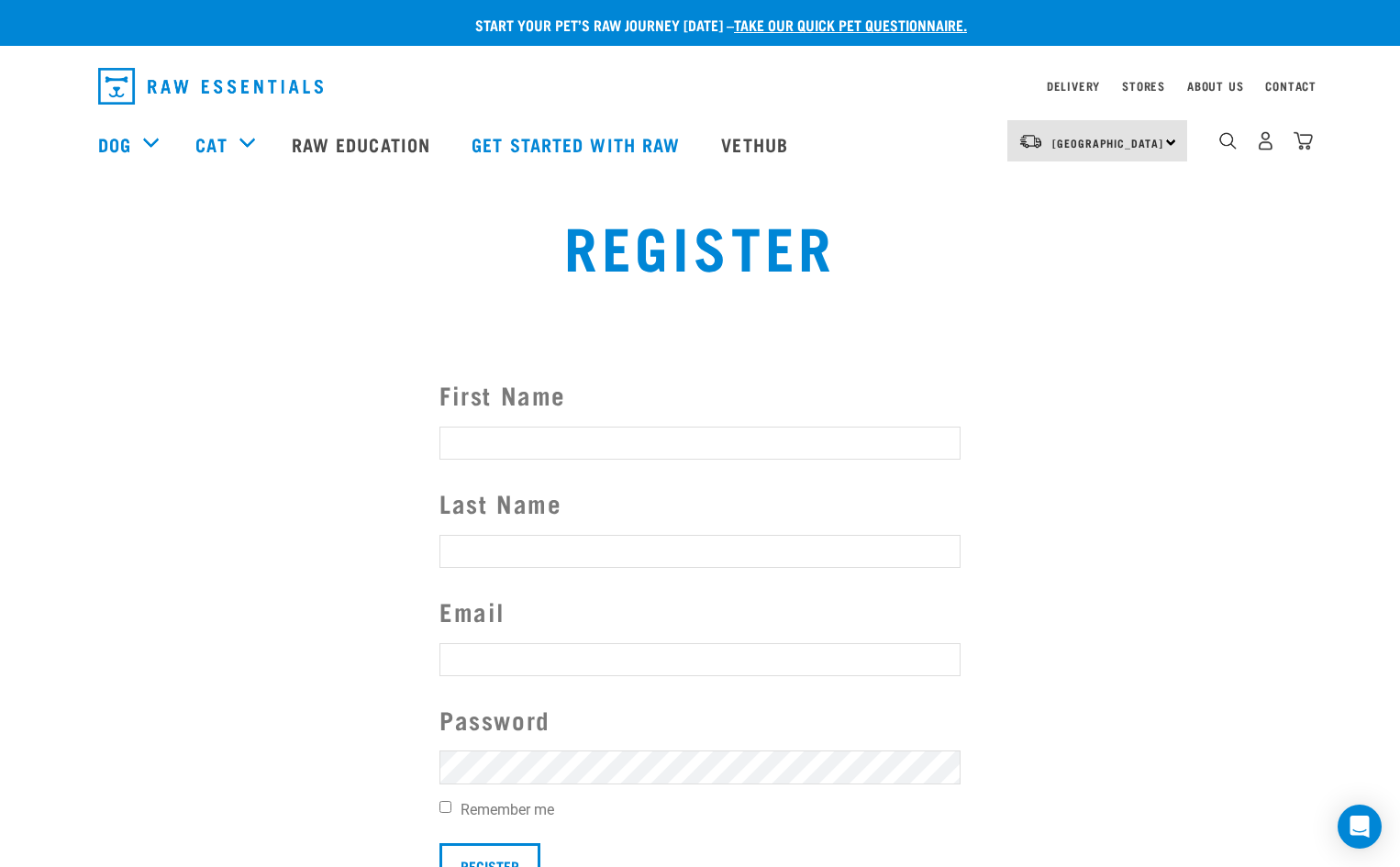
type input "[EMAIL_ADDRESS][DOMAIN_NAME]"
click at [519, 435] on input "First Name" at bounding box center [700, 443] width 521 height 33
type input "Jacqui"
click at [462, 547] on input "Last Name" at bounding box center [700, 551] width 521 height 33
type input "May"
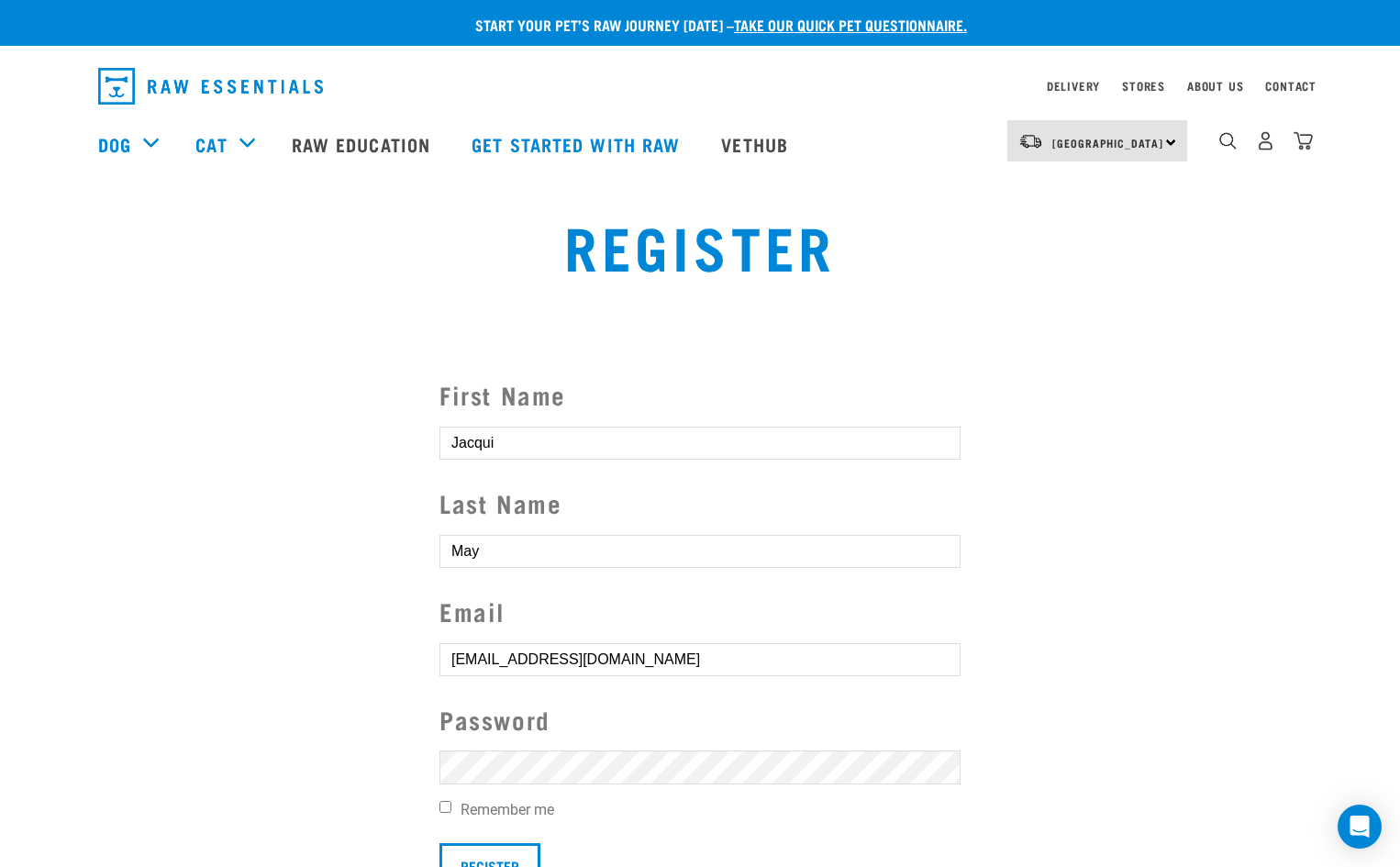
click at [423, 774] on section "First Name [PERSON_NAME] Last Name May Email [EMAIL_ADDRESS][DOMAIN_NAME] Passw…" at bounding box center [700, 630] width 1400 height 602
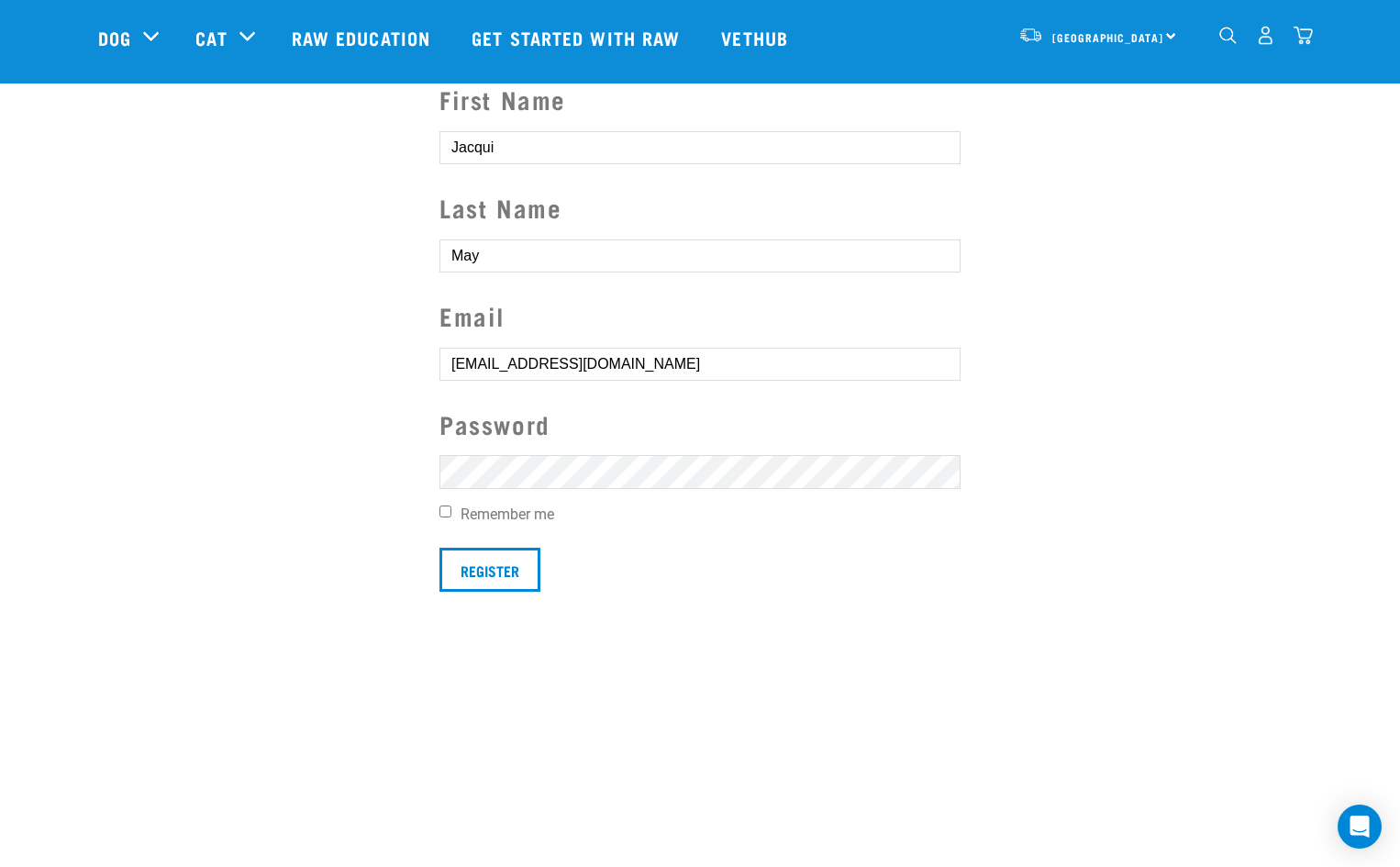
scroll to position [183, 0]
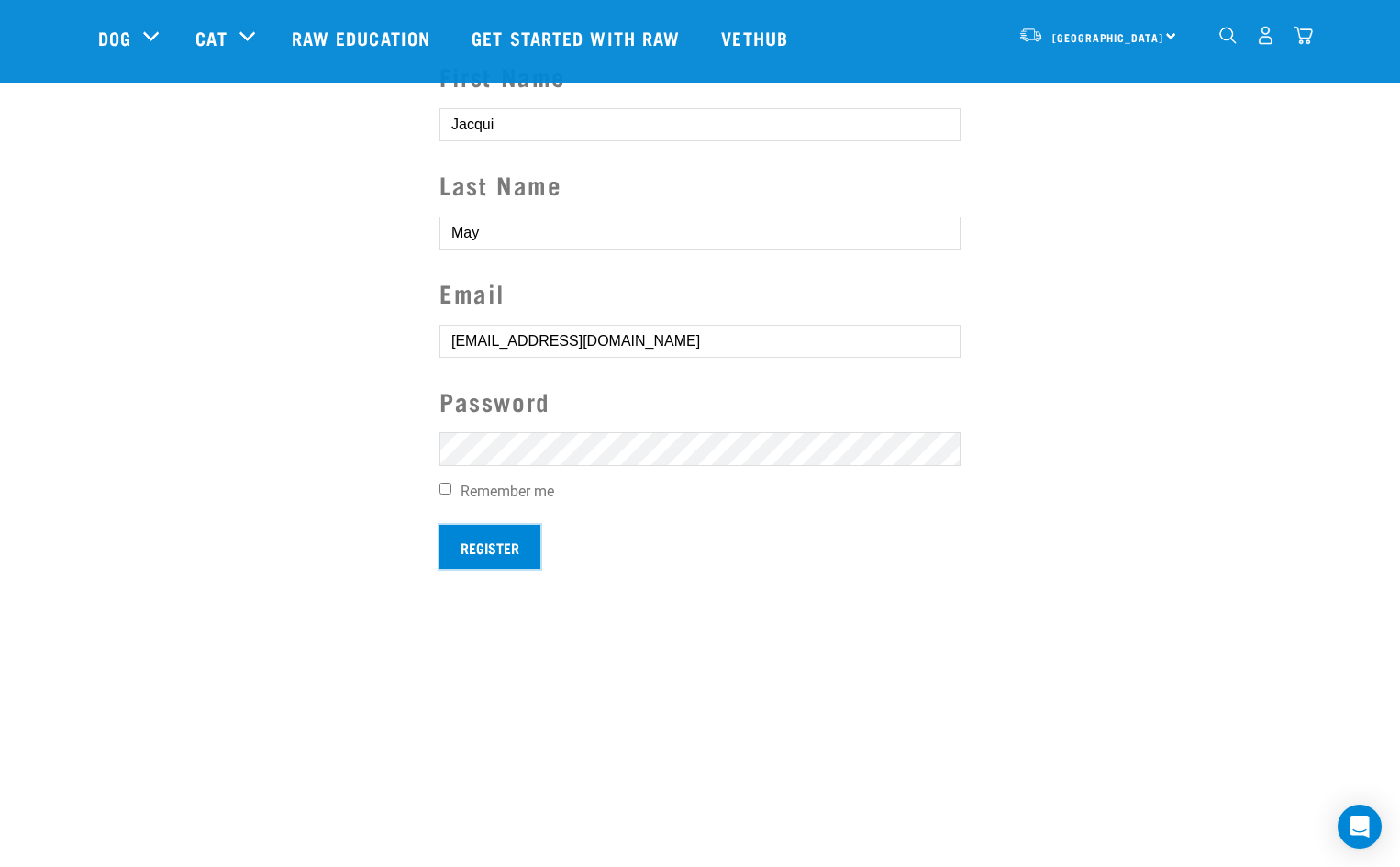
click at [481, 541] on input "Register" at bounding box center [489, 547] width 101 height 44
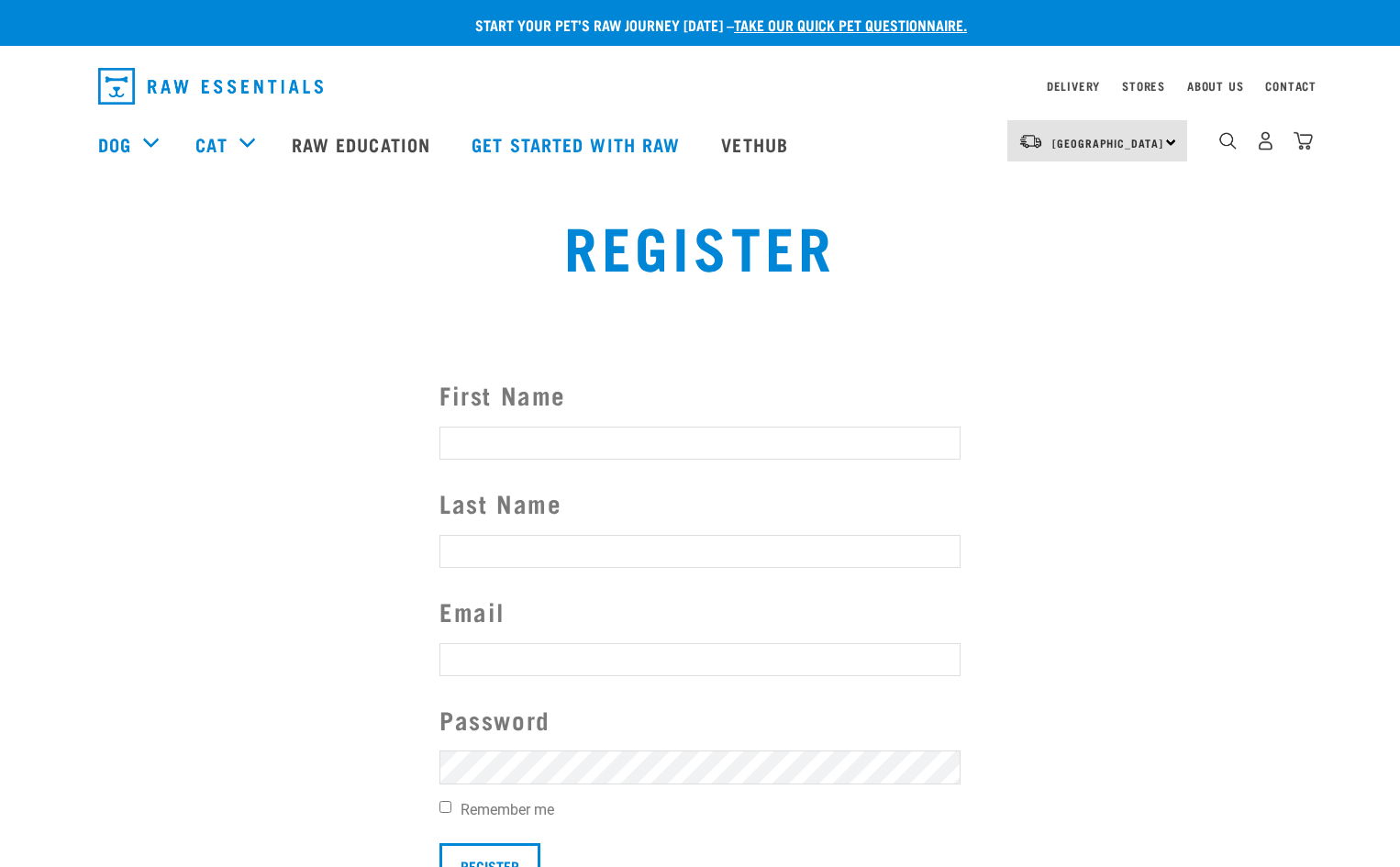
type input "[EMAIL_ADDRESS][DOMAIN_NAME]"
drag, startPoint x: 0, startPoint y: 0, endPoint x: 911, endPoint y: 596, distance: 1088.6
click at [0, 596] on article "Couldn’t save user." at bounding box center [0, 434] width 0 height 867
click at [35, 410] on button "delete" at bounding box center [25, 400] width 18 height 18
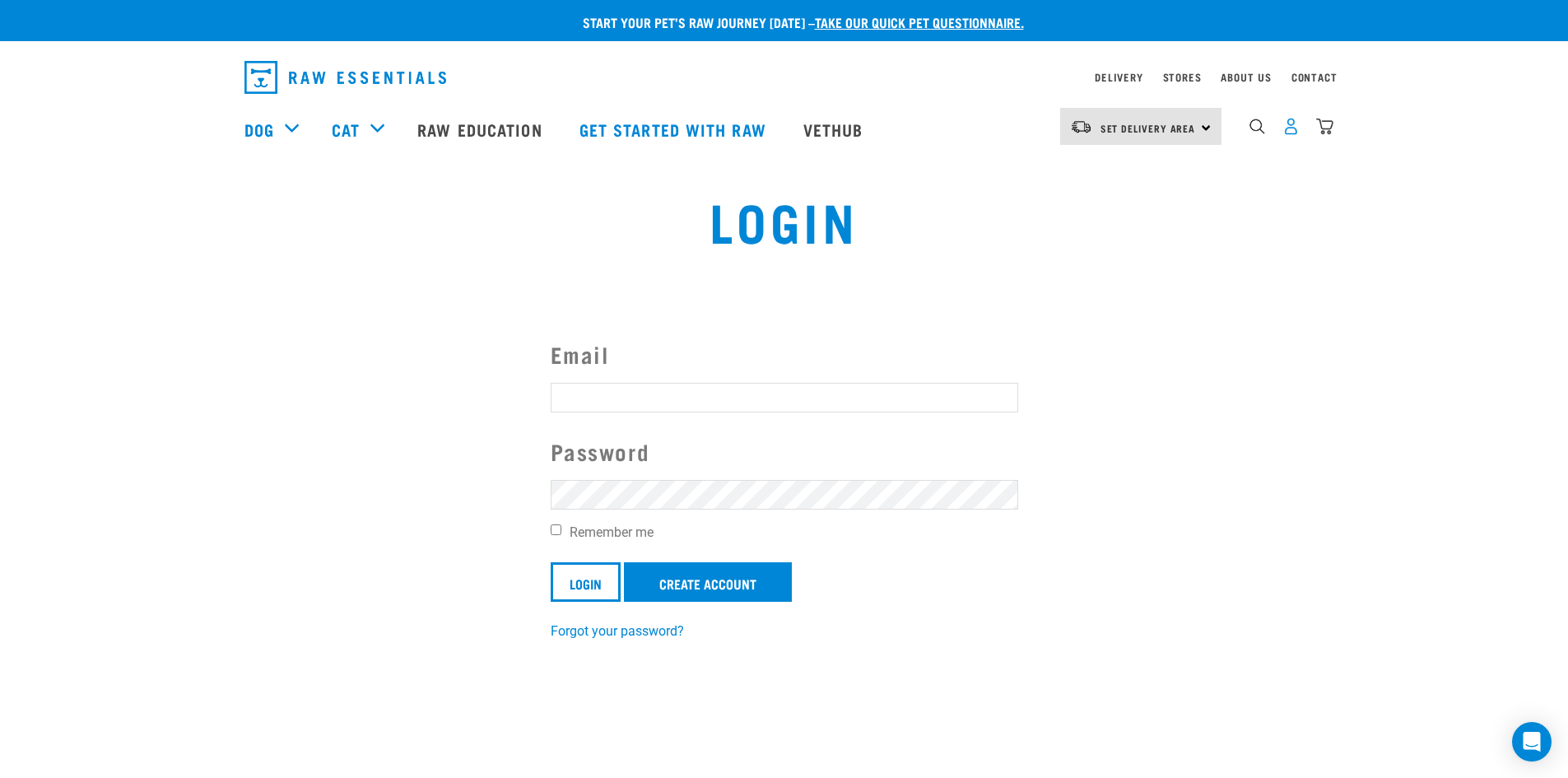
type input "cybilmay@gmail.com"
click at [1288, 127] on img "dropdown navigation" at bounding box center [1291, 126] width 17 height 17
type input "[EMAIL_ADDRESS][DOMAIN_NAME]"
click at [555, 531] on input "Remember me" at bounding box center [556, 530] width 11 height 11
checkbox input "true"
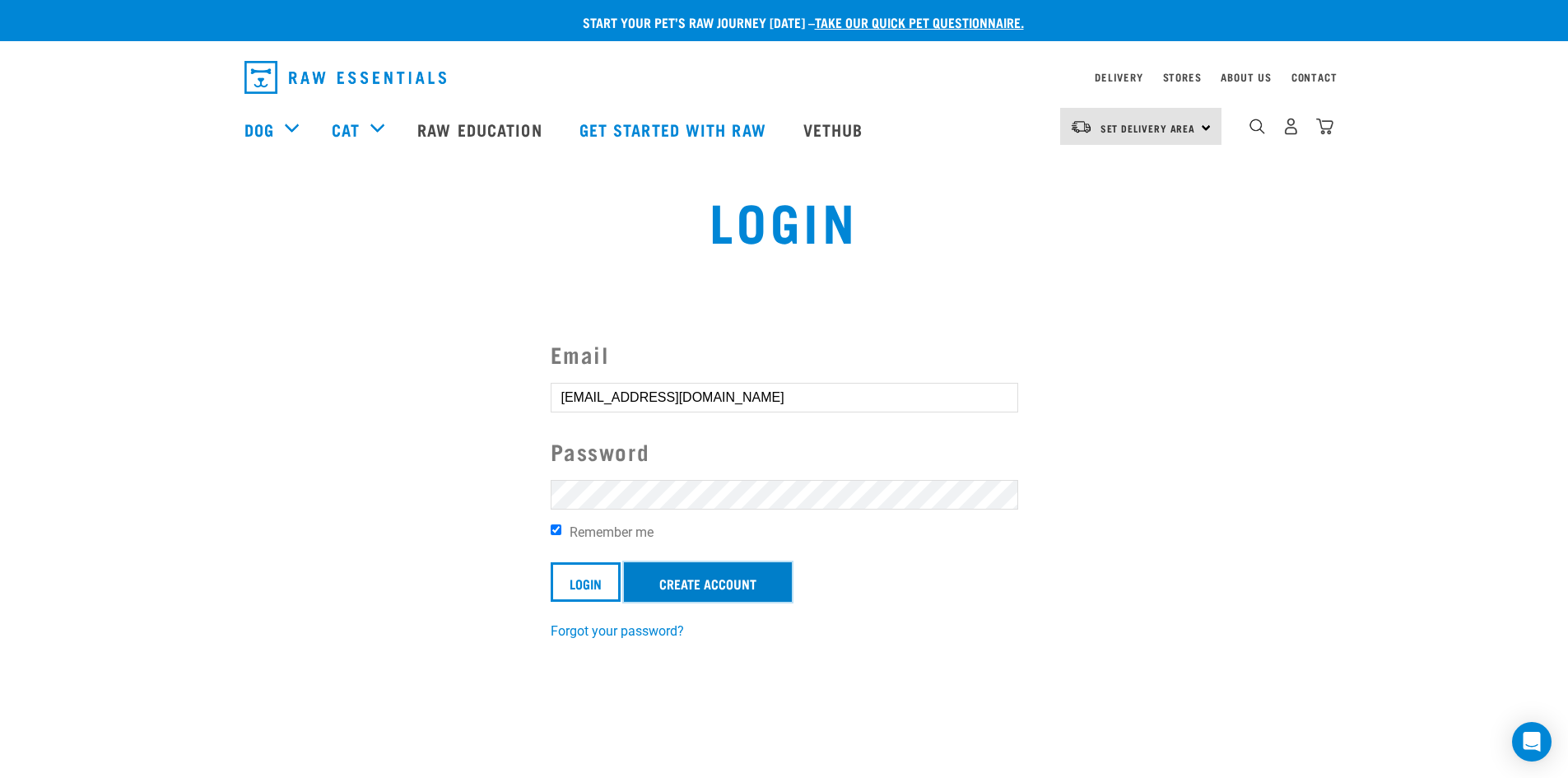
click at [728, 584] on link "Create Account" at bounding box center [707, 582] width 168 height 40
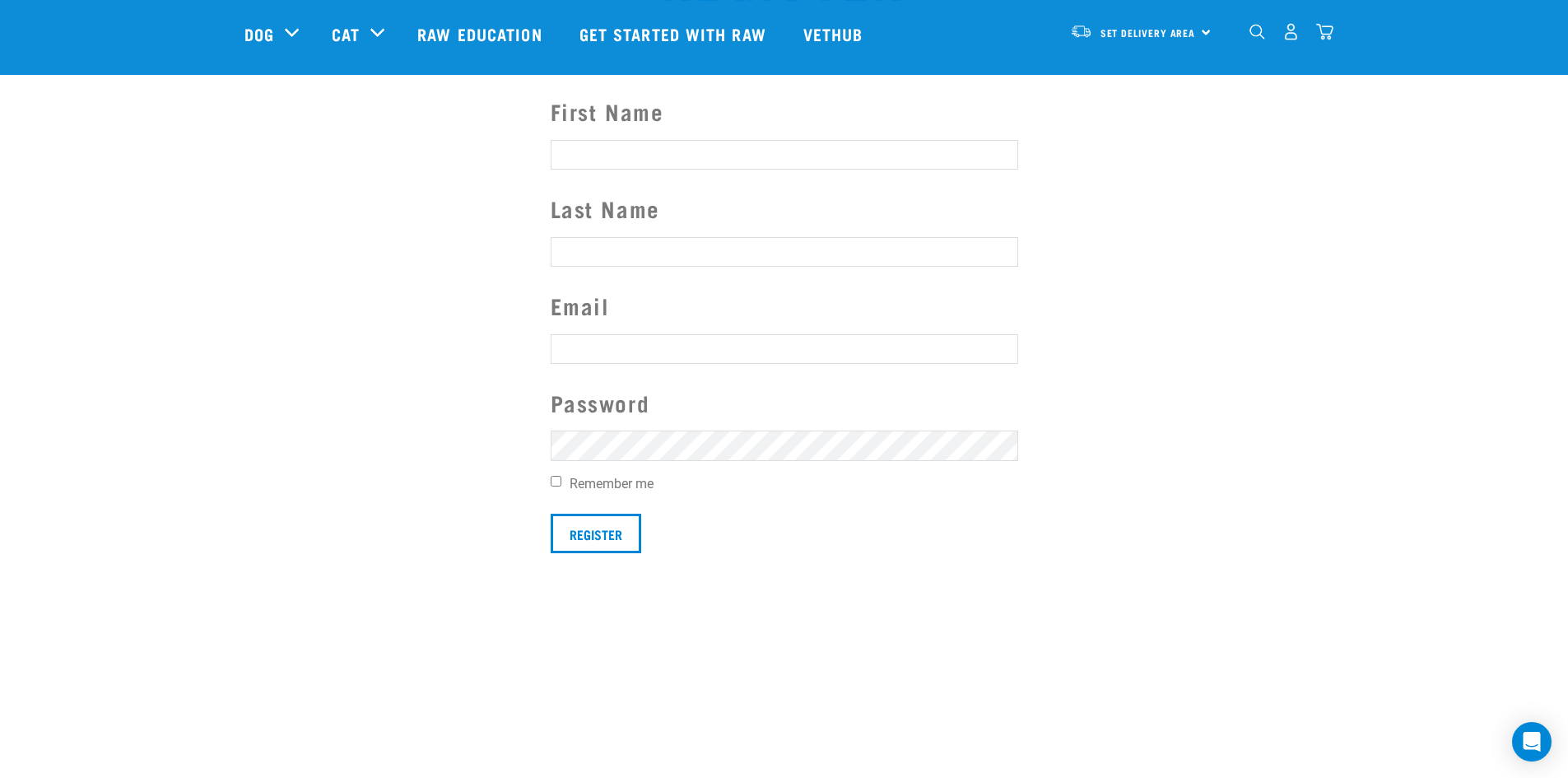
scroll to position [82, 0]
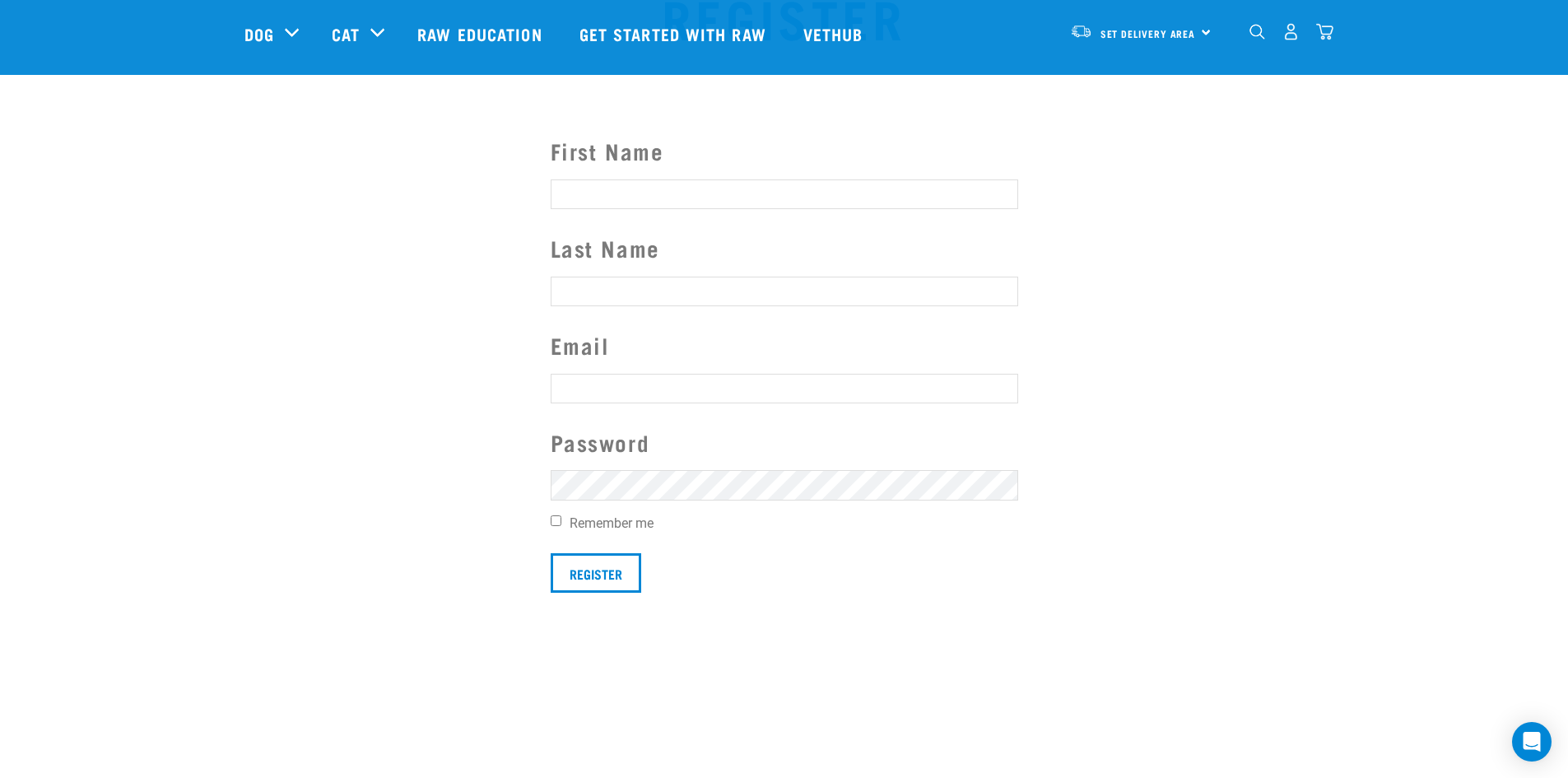
type input "[EMAIL_ADDRESS][DOMAIN_NAME]"
click at [623, 198] on input "First Name" at bounding box center [784, 194] width 468 height 30
type input "Jacqui"
type input "May"
click at [529, 486] on section "First Name Jacqui Last Name May Email cybilmay@gmail.com Password Remember me R…" at bounding box center [784, 362] width 1568 height 540
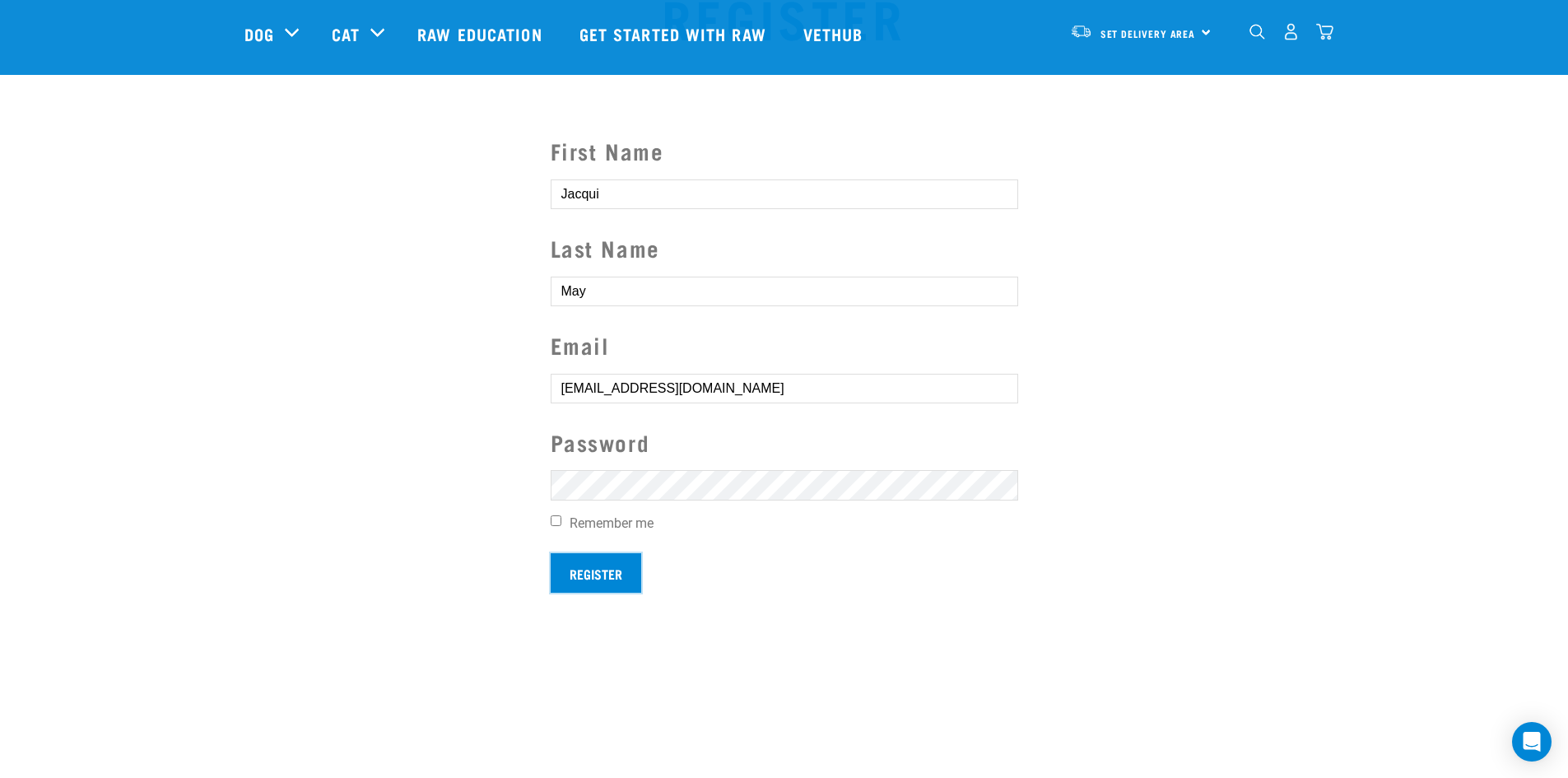
click at [568, 575] on input "Register" at bounding box center [596, 573] width 91 height 40
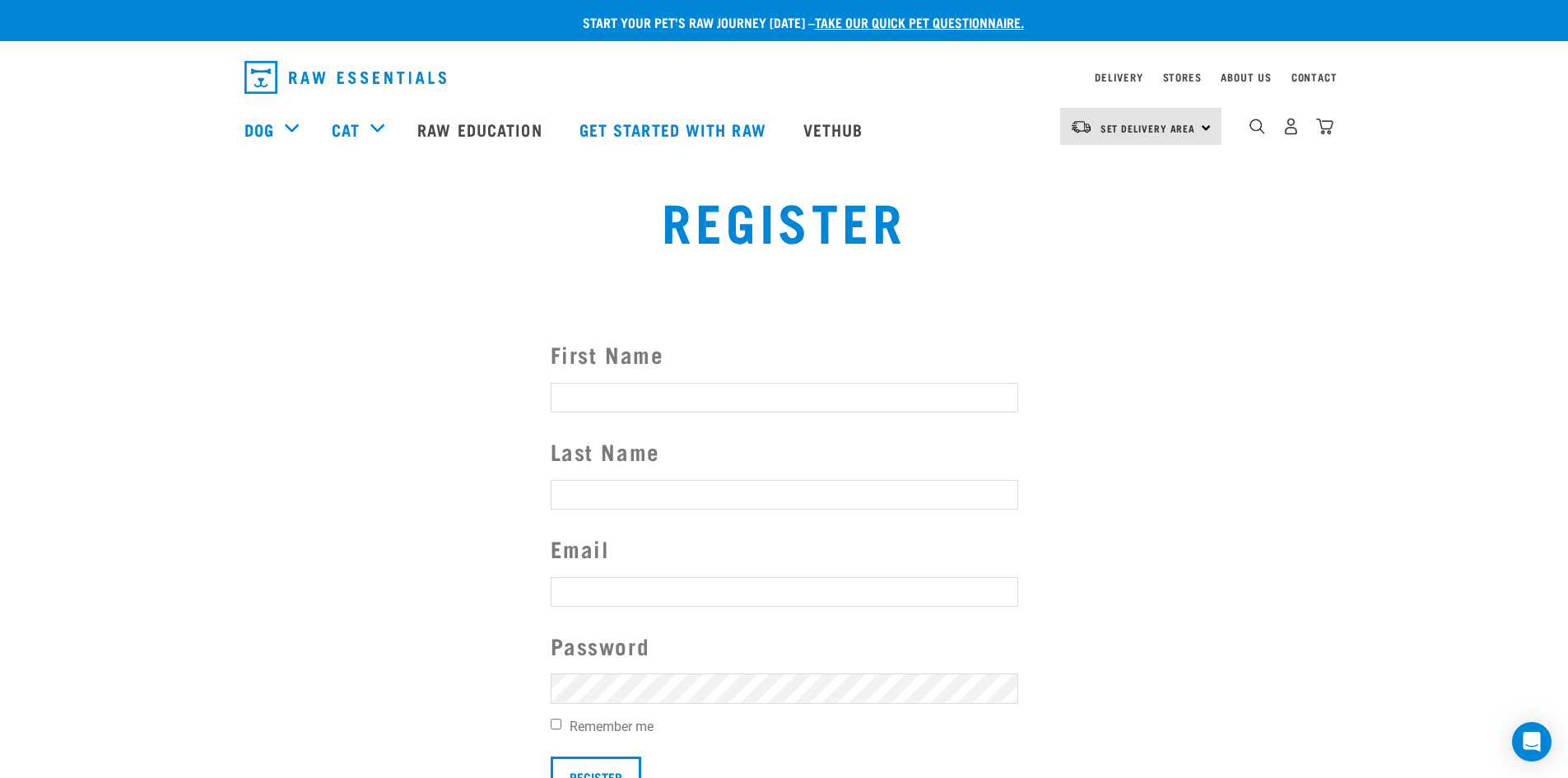
type input "[EMAIL_ADDRESS][DOMAIN_NAME]"
click at [31, 368] on button "delete" at bounding box center [22, 359] width 16 height 16
click at [1312, 74] on link "Contact" at bounding box center [1314, 76] width 46 height 6
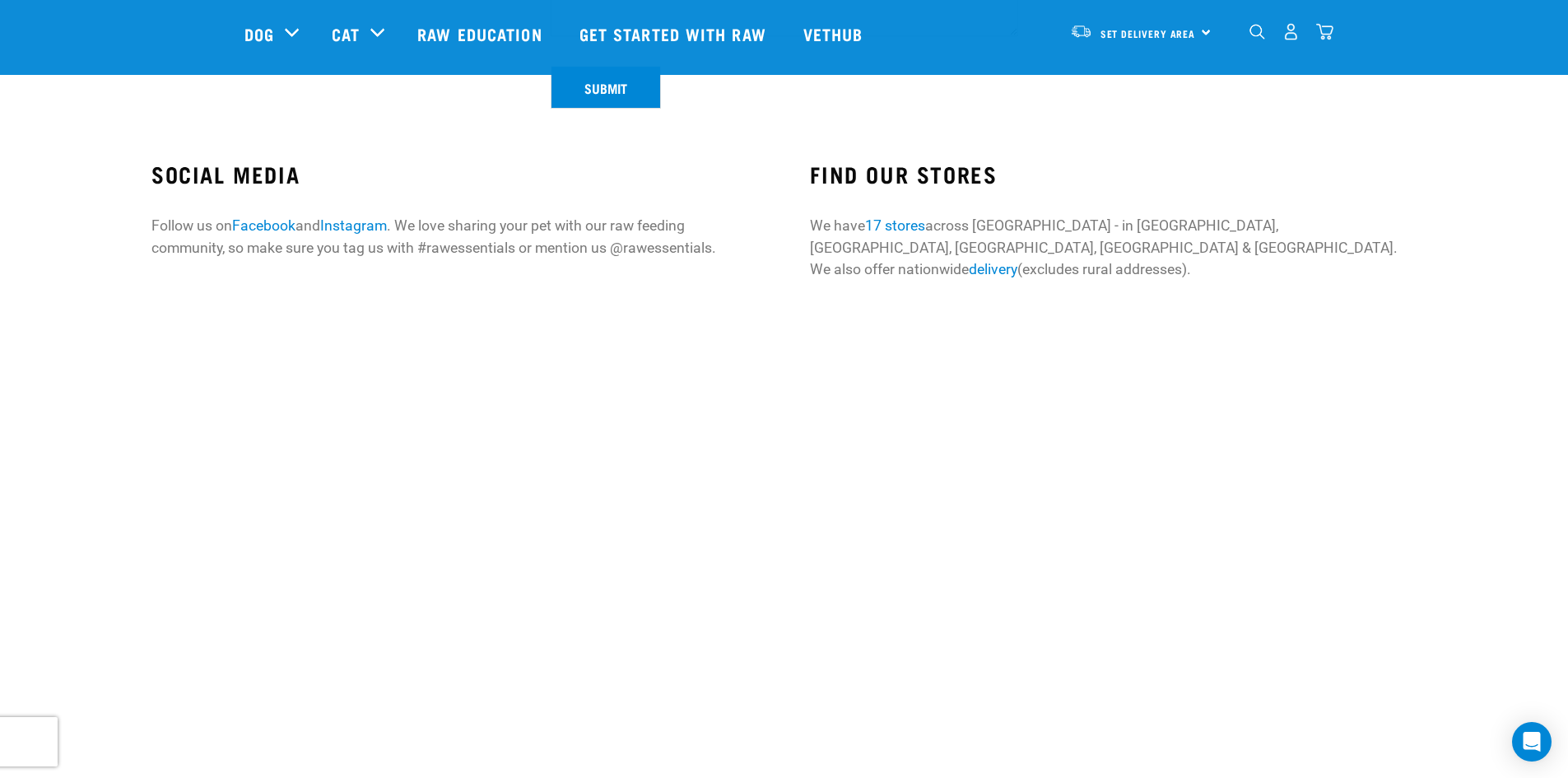
scroll to position [576, 0]
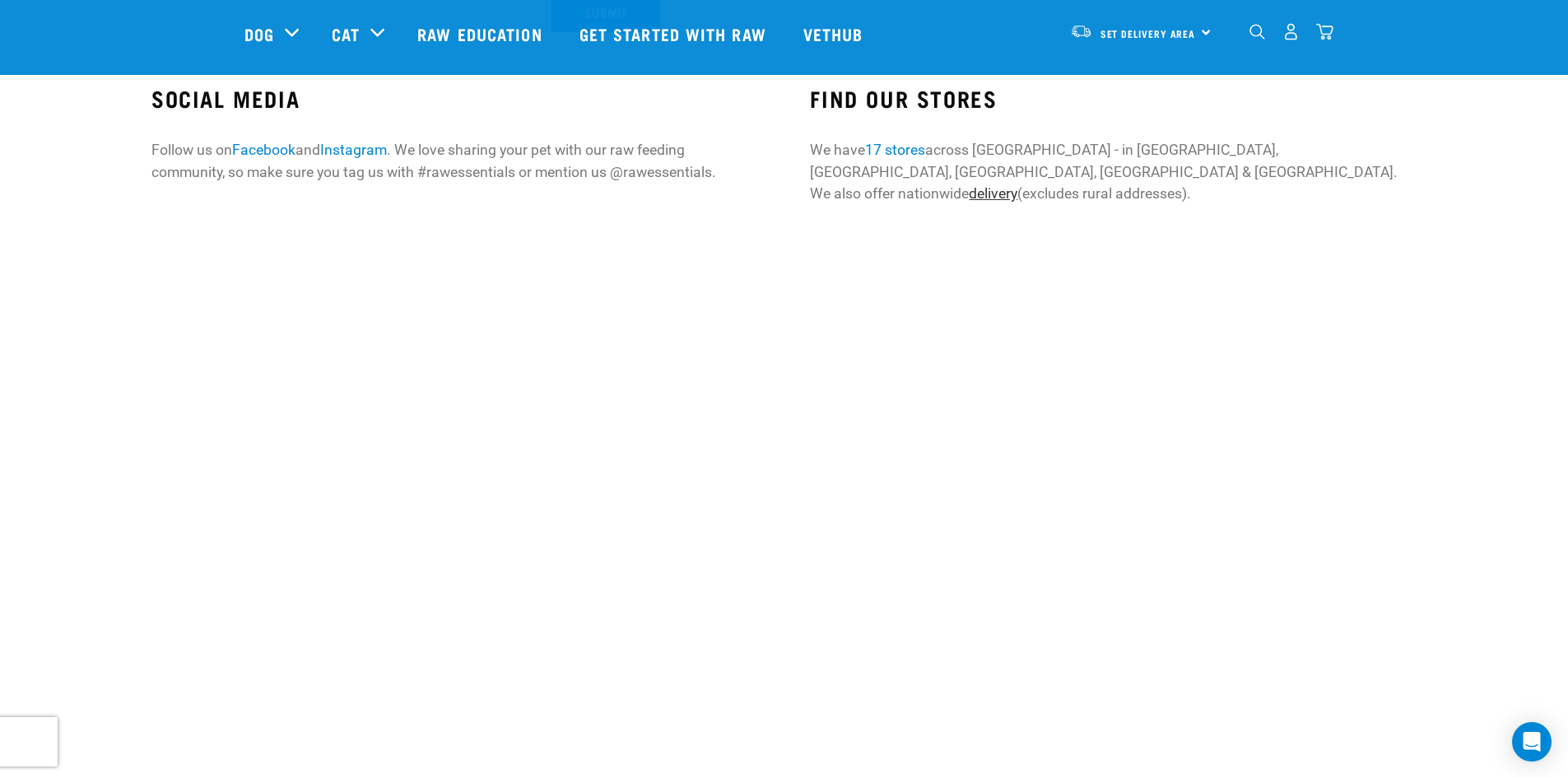
click at [1017, 186] on link "delivery" at bounding box center [993, 193] width 48 height 16
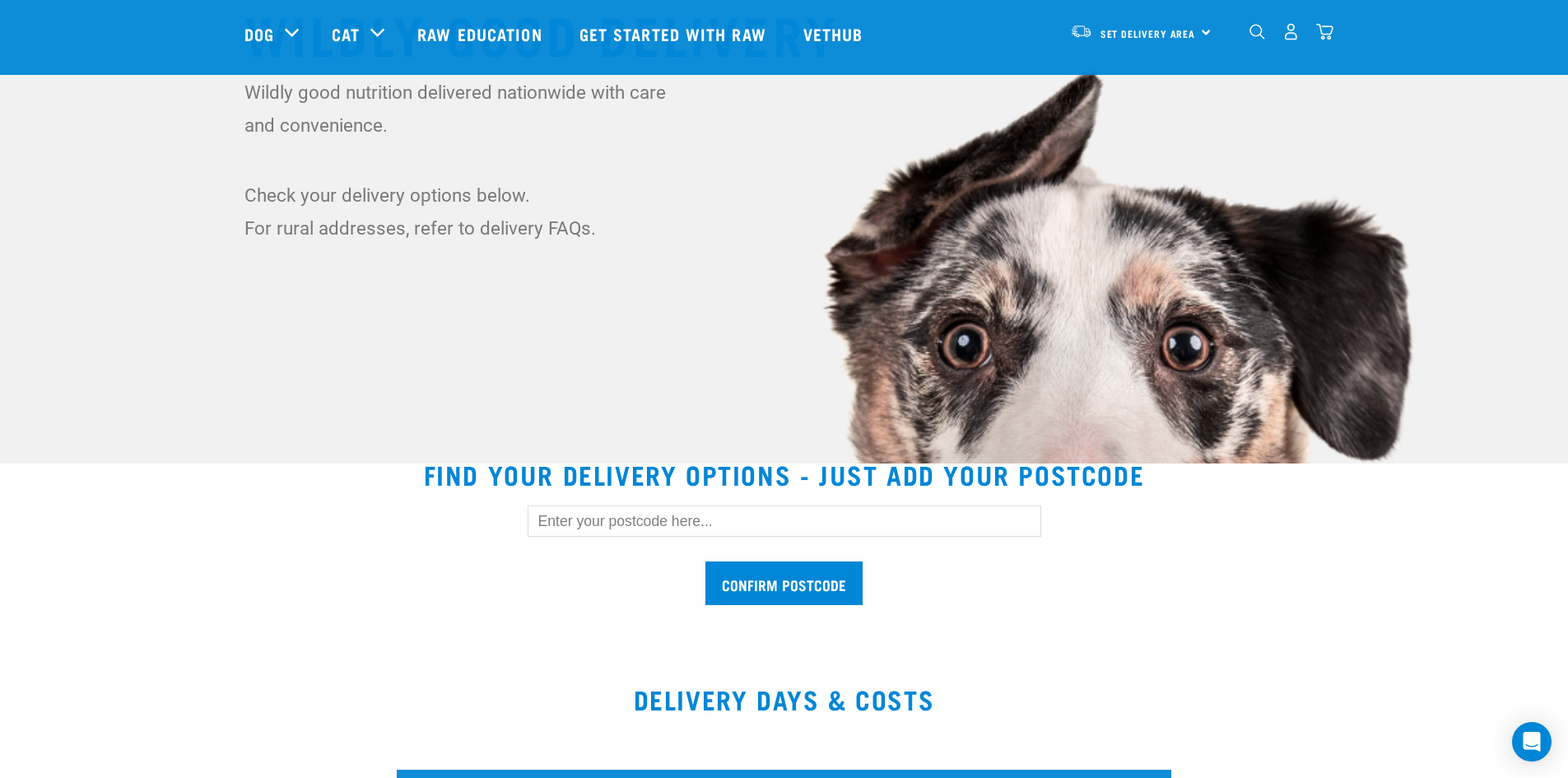
scroll to position [247, 0]
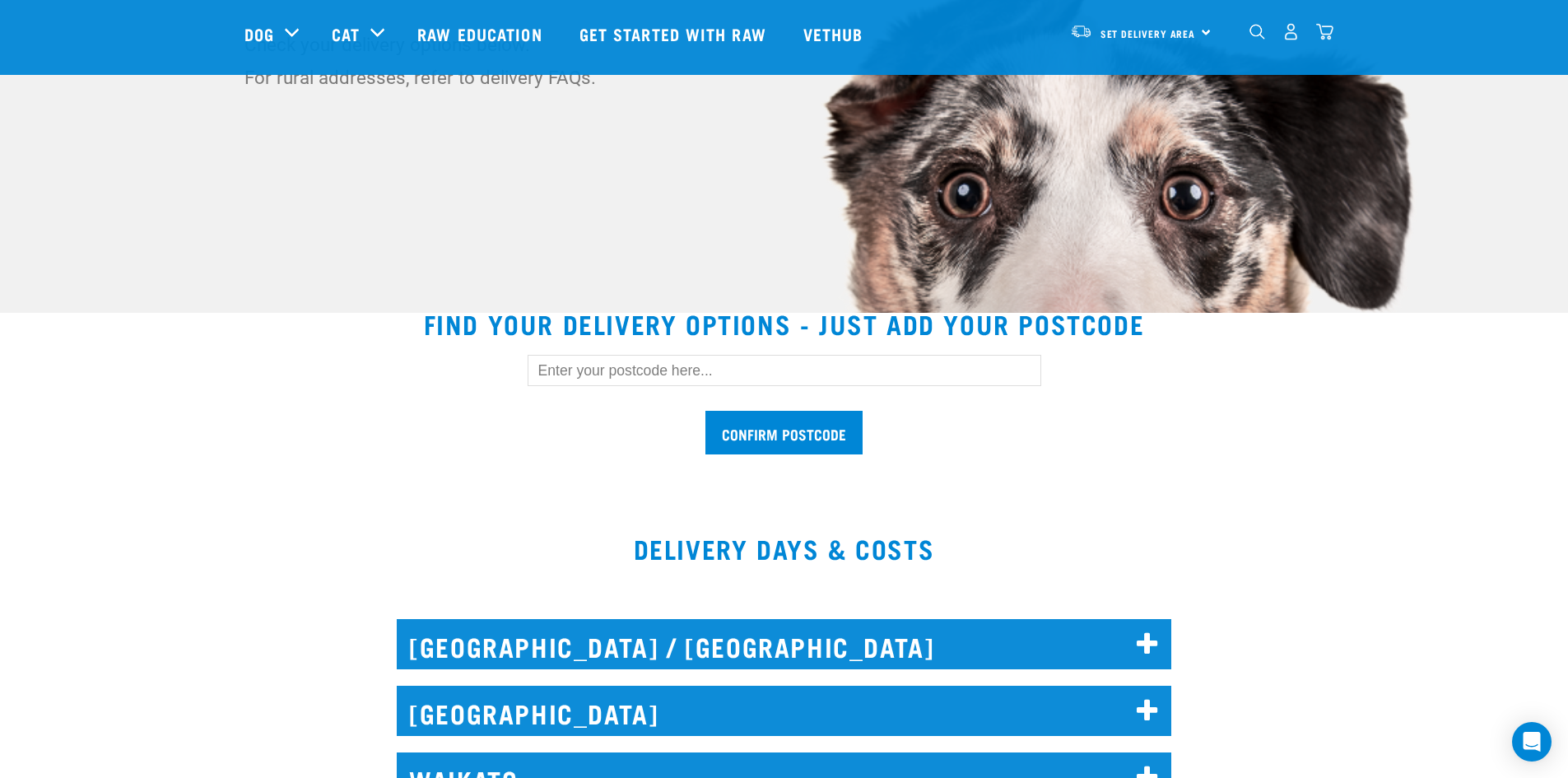
click at [593, 372] on input "text" at bounding box center [784, 370] width 513 height 31
type input "0793"
click at [772, 425] on input "Confirm postcode" at bounding box center [784, 432] width 158 height 43
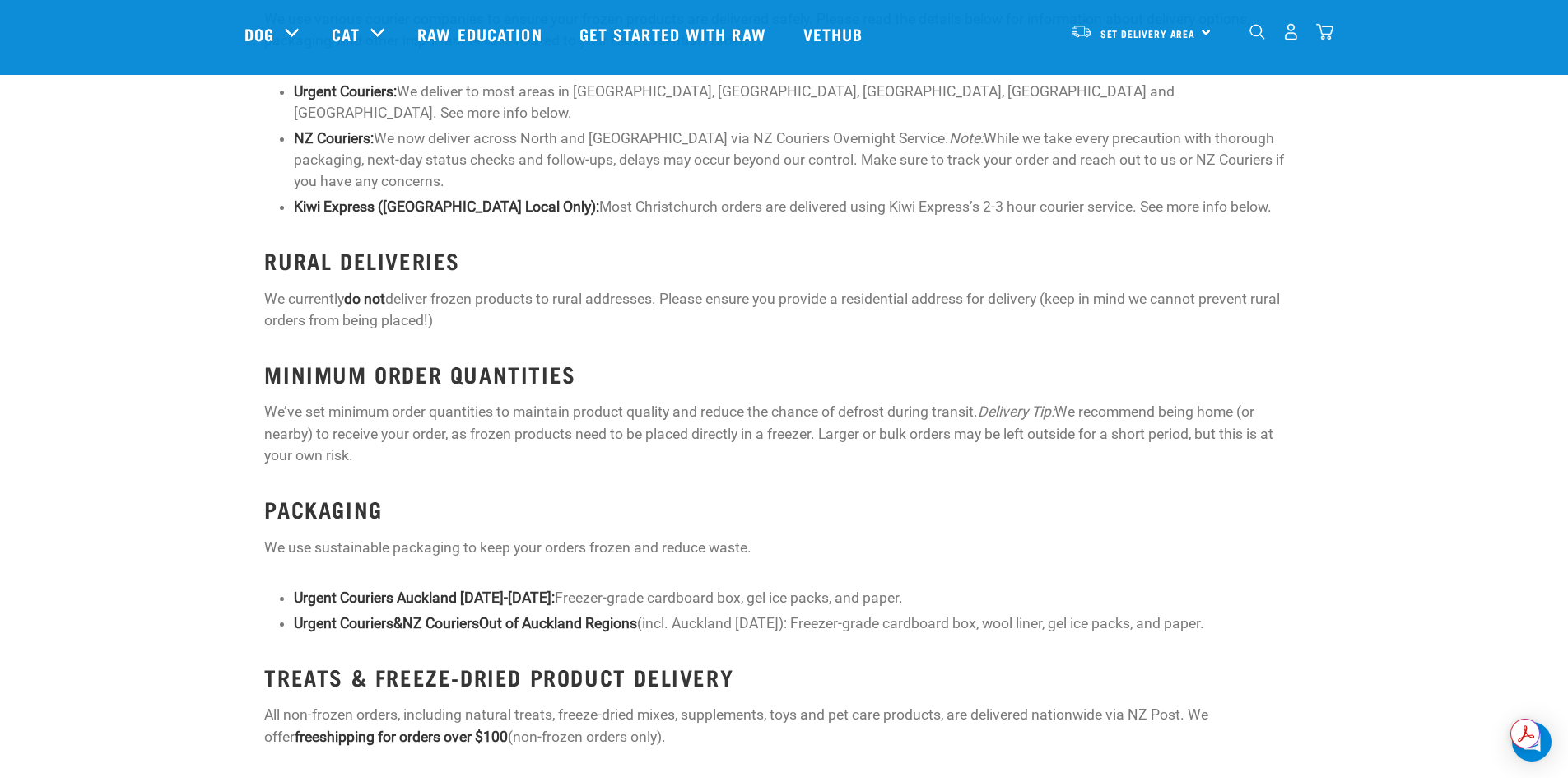
scroll to position [2218, 0]
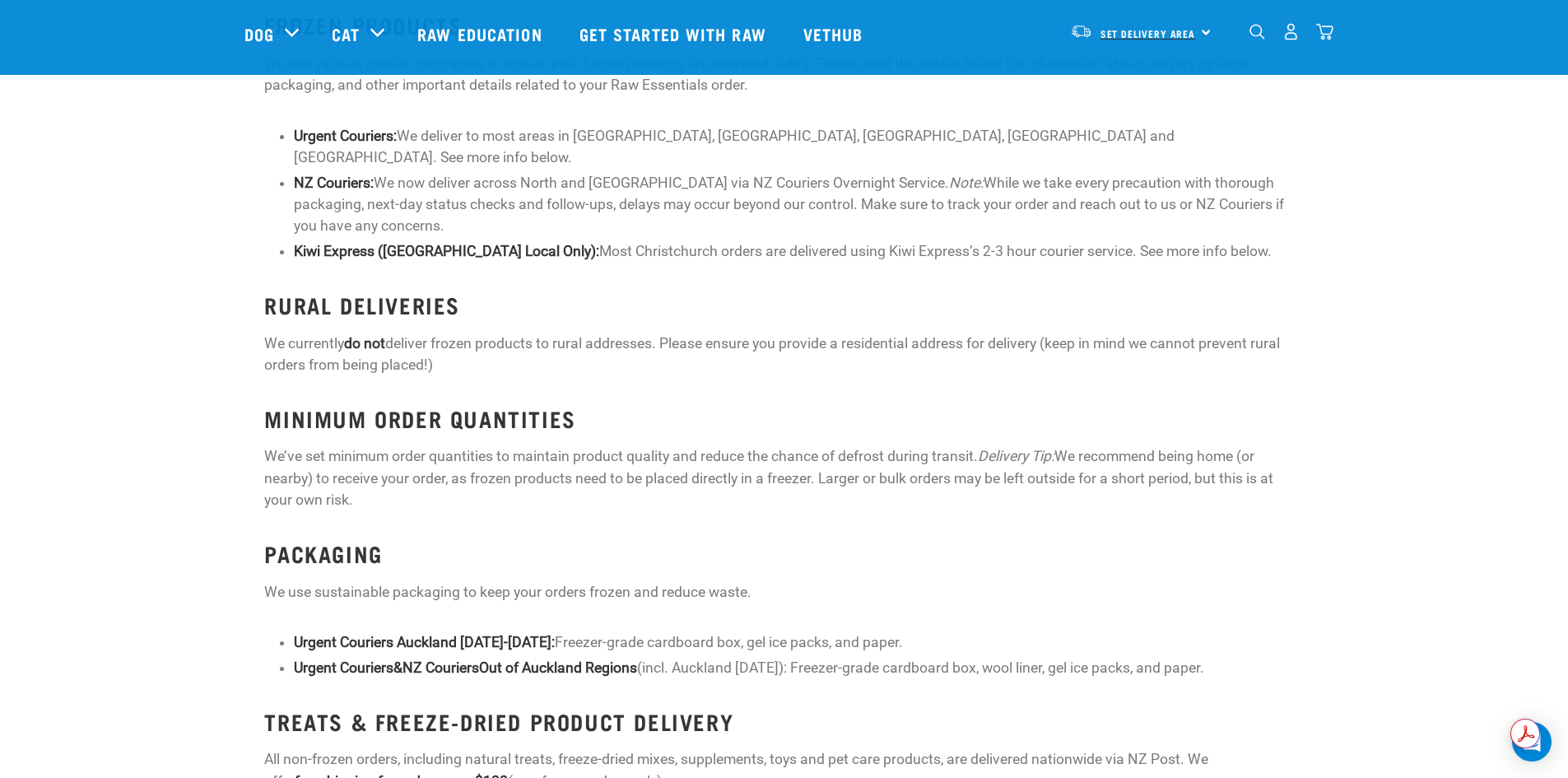
click at [1149, 31] on span "Set Delivery Area" at bounding box center [1148, 33] width 96 height 6
click at [1128, 66] on link "[GEOGRAPHIC_DATA]" at bounding box center [1139, 78] width 158 height 36
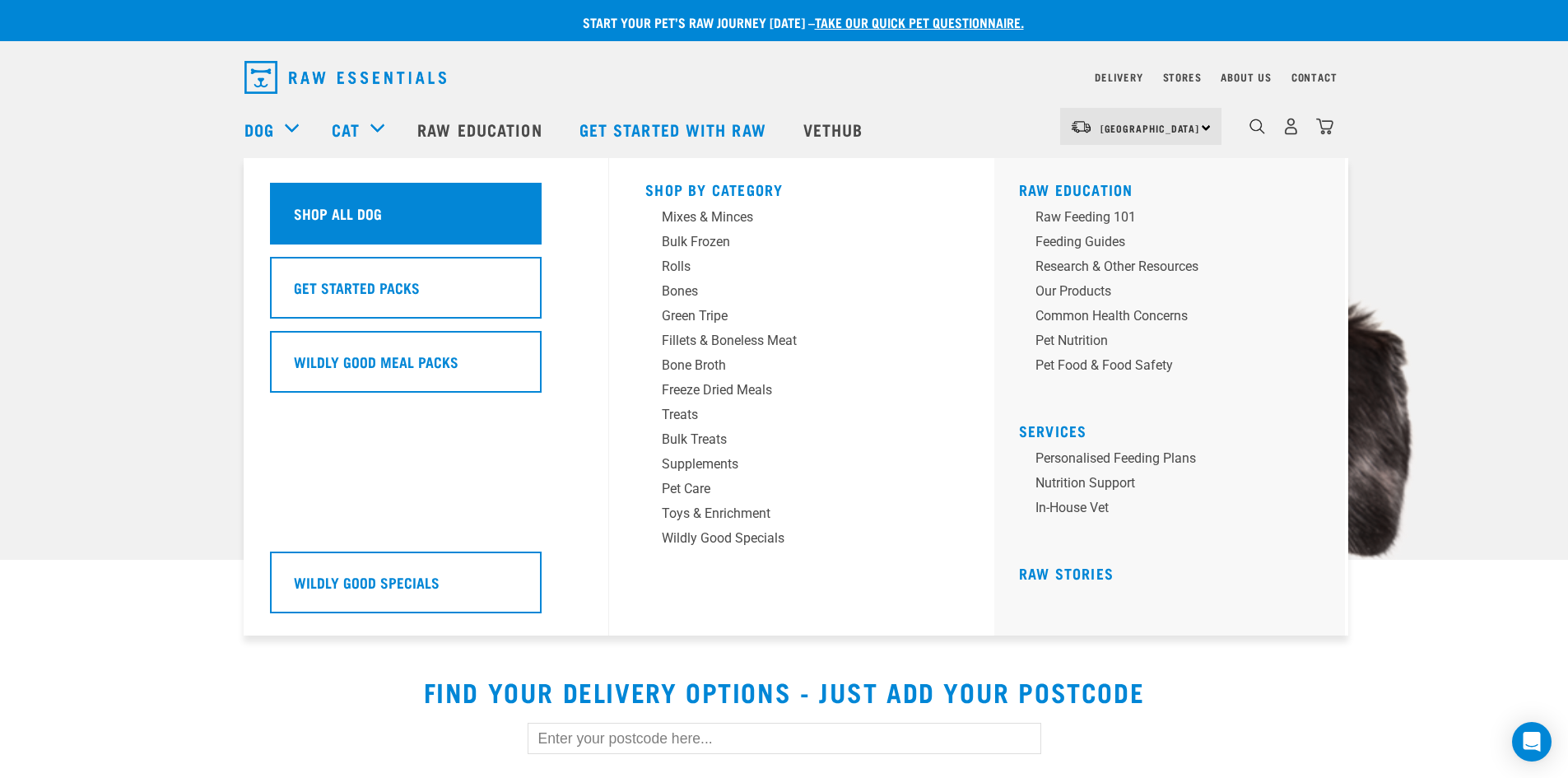
click at [424, 228] on div "Shop All Dog" at bounding box center [406, 214] width 272 height 62
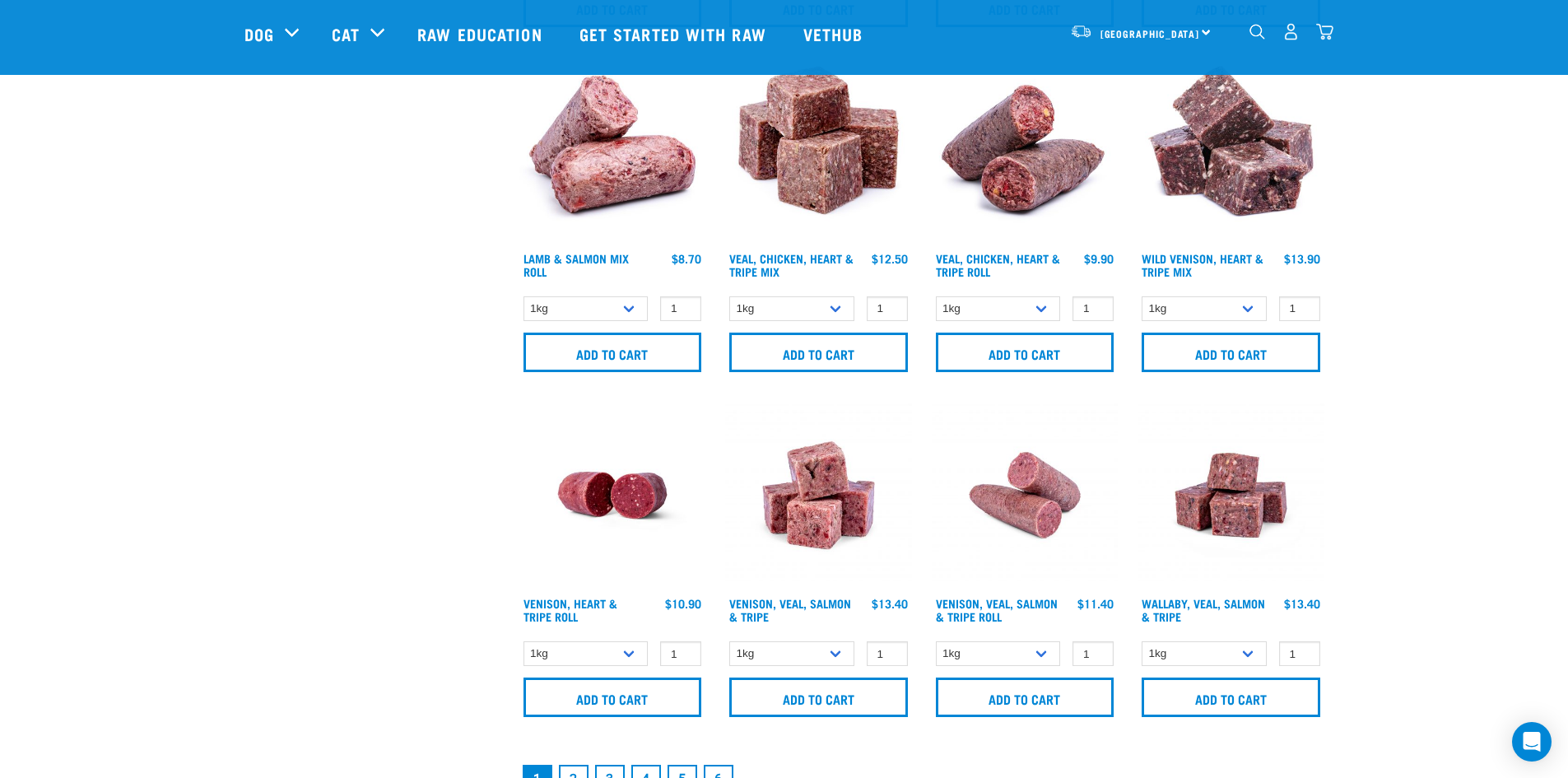
scroll to position [2141, 0]
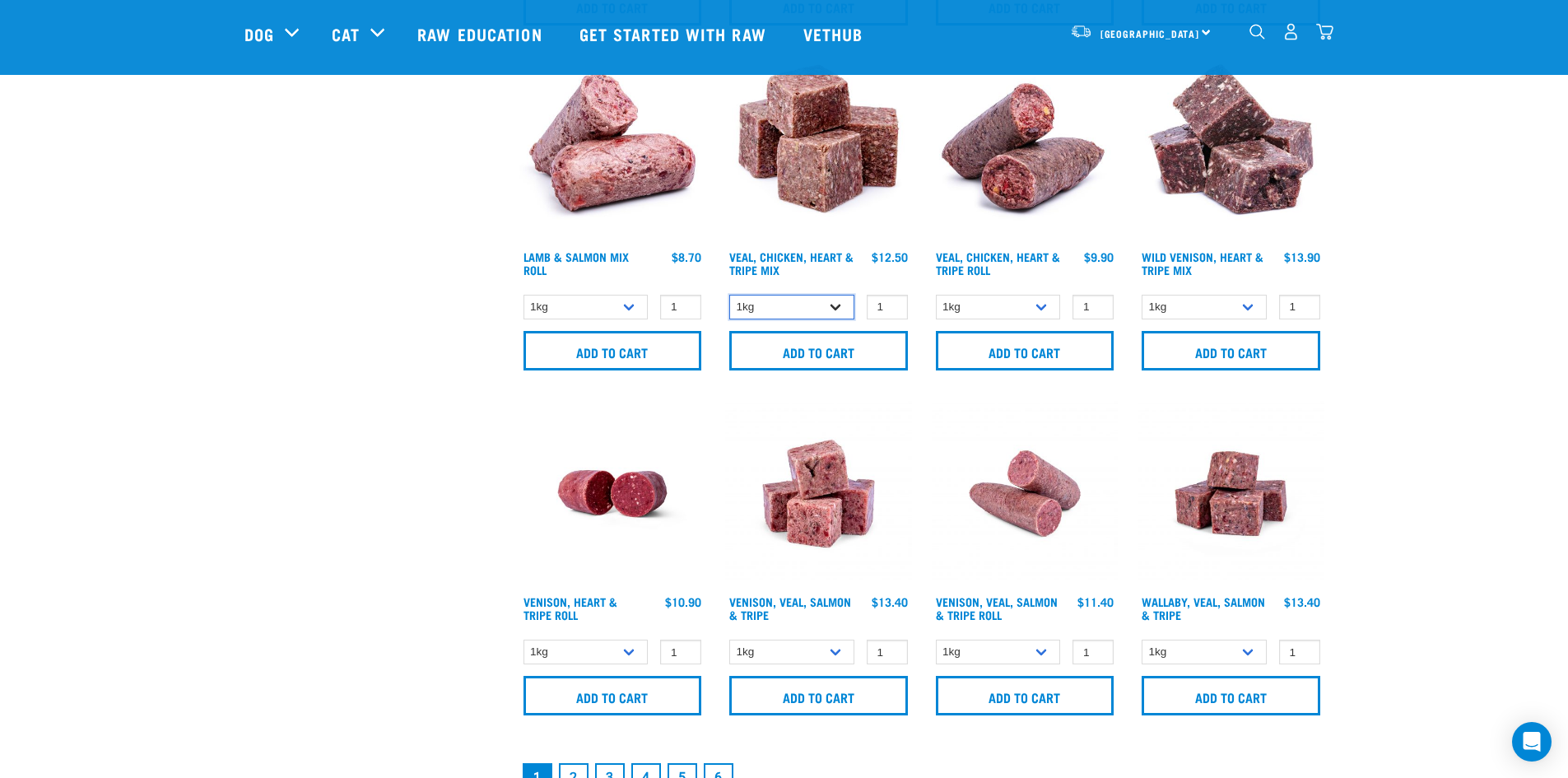
click at [833, 308] on select "1kg 3kg" at bounding box center [792, 308] width 125 height 25
select select "752"
click at [729, 295] on select "1kg 3kg" at bounding box center [792, 308] width 125 height 25
click at [828, 347] on input "Add to cart" at bounding box center [818, 351] width 179 height 40
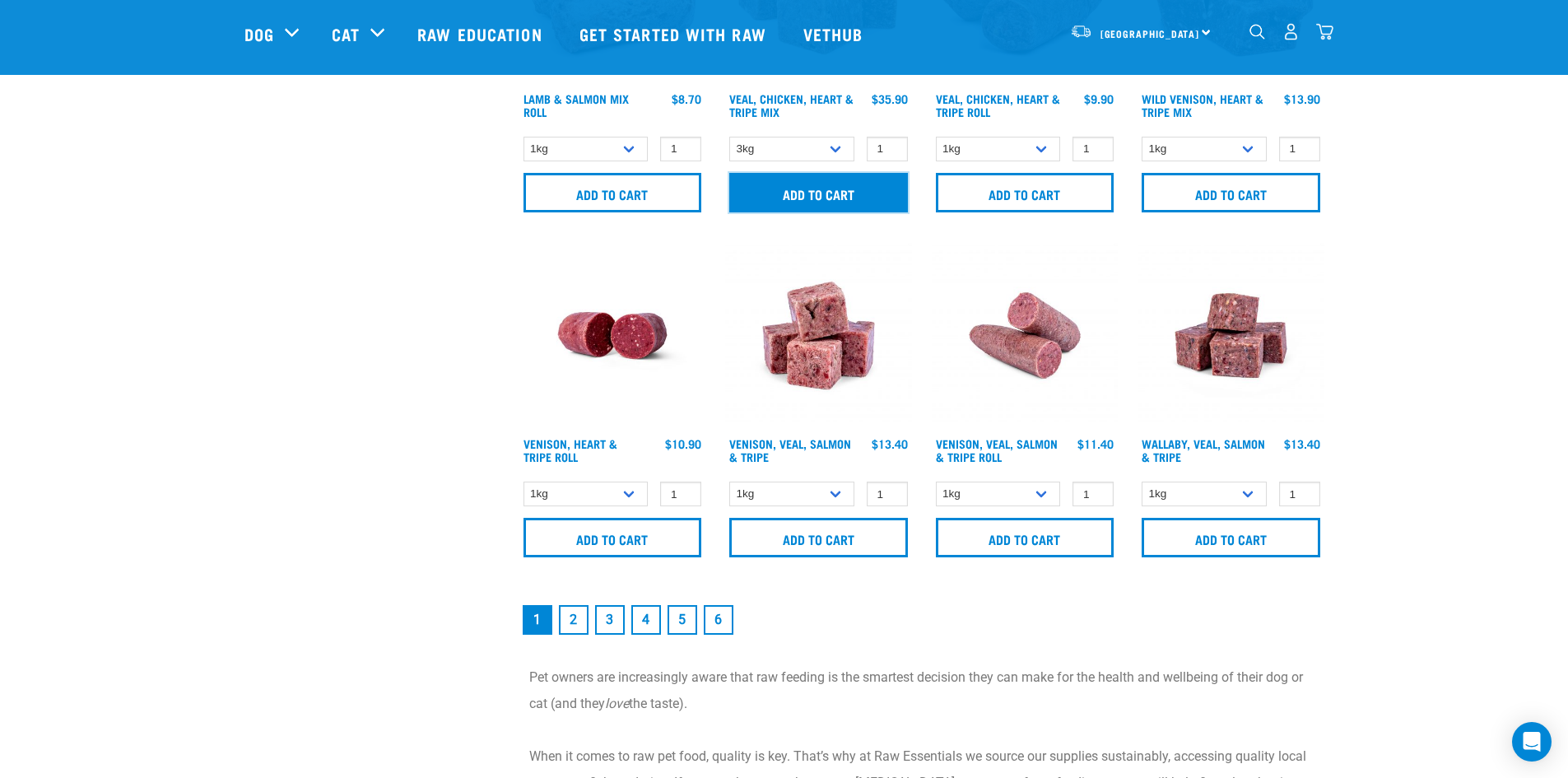
scroll to position [2305, 0]
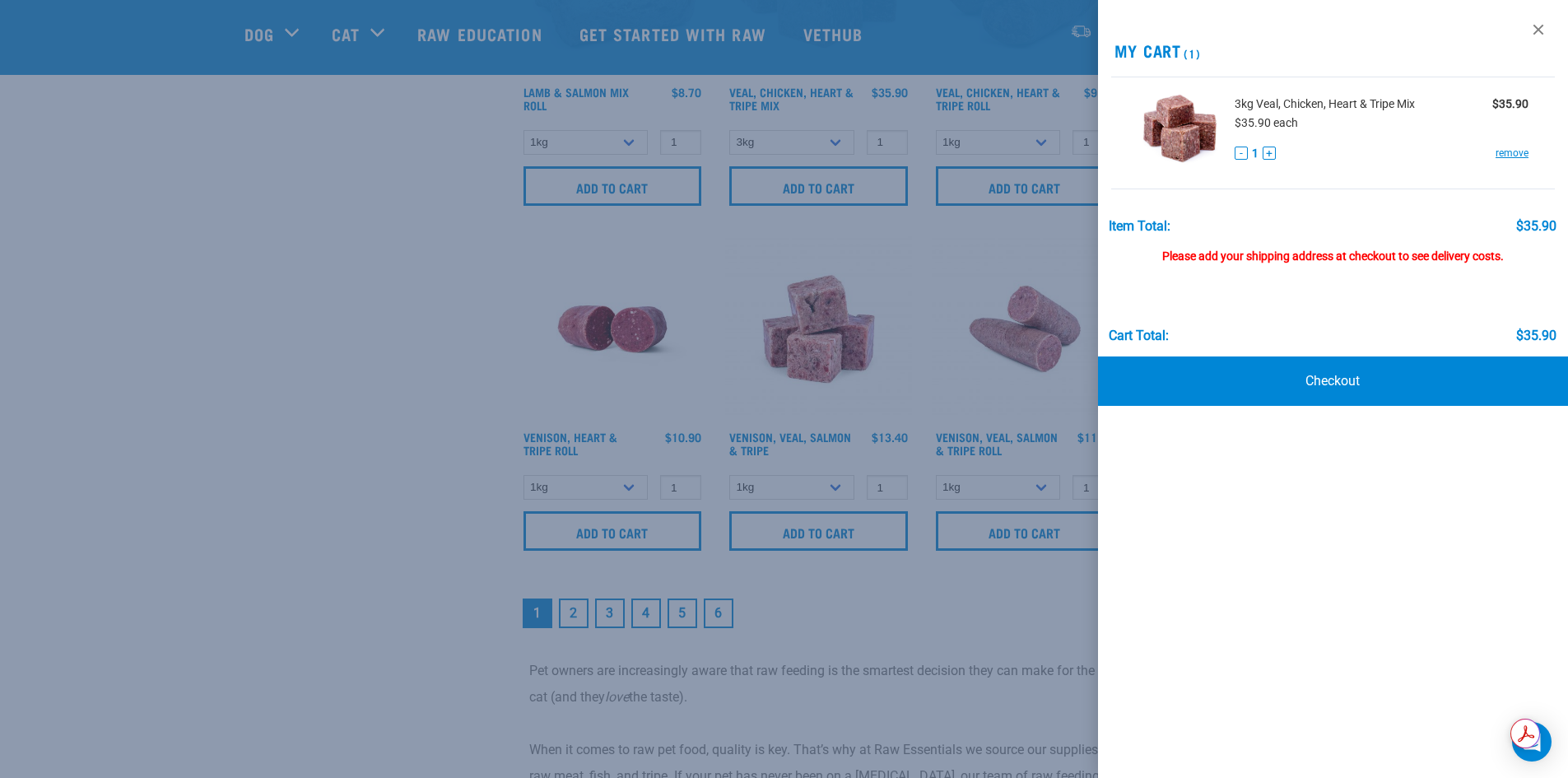
click at [934, 340] on div at bounding box center [784, 389] width 1568 height 778
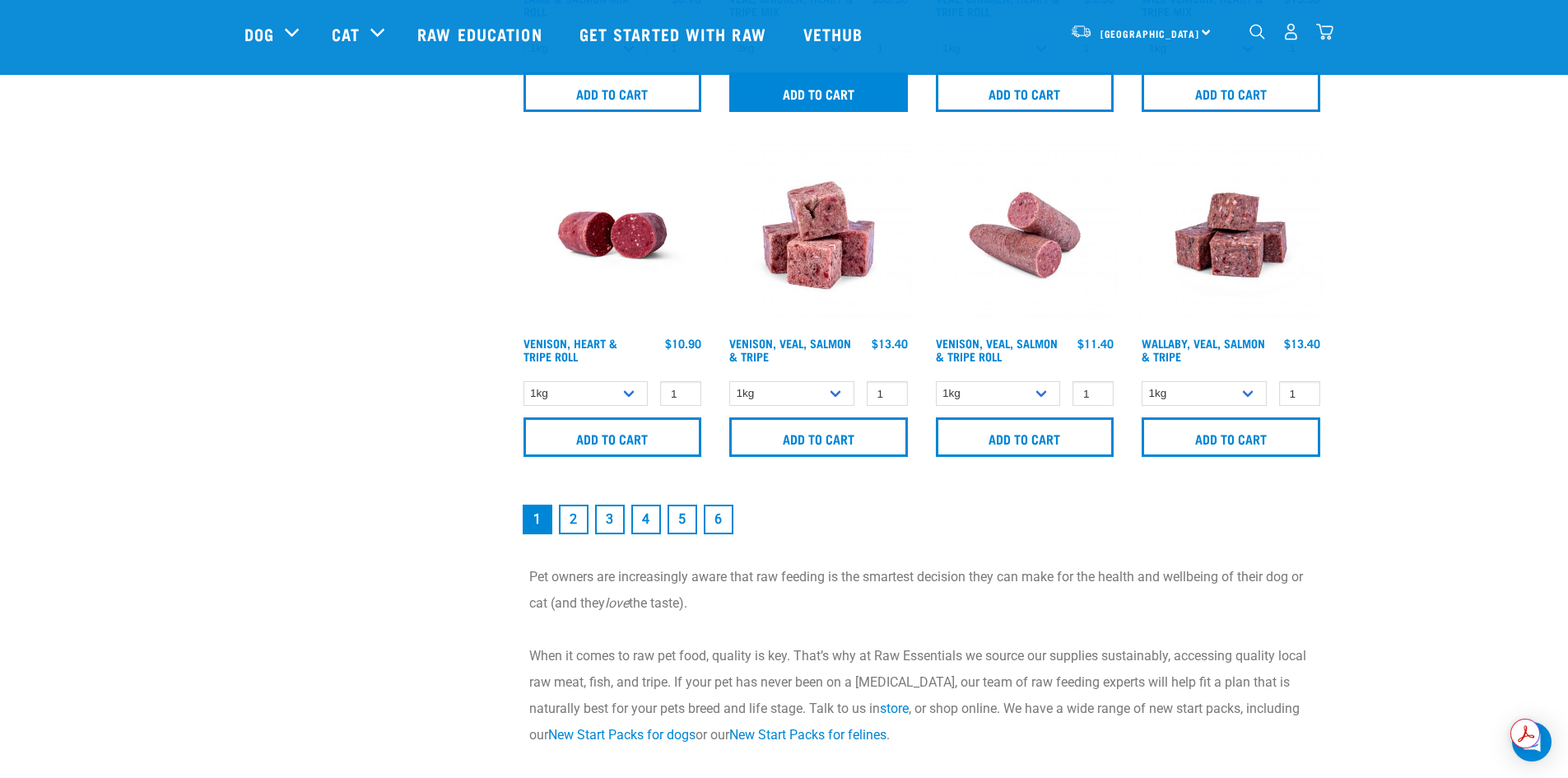
scroll to position [2470, 0]
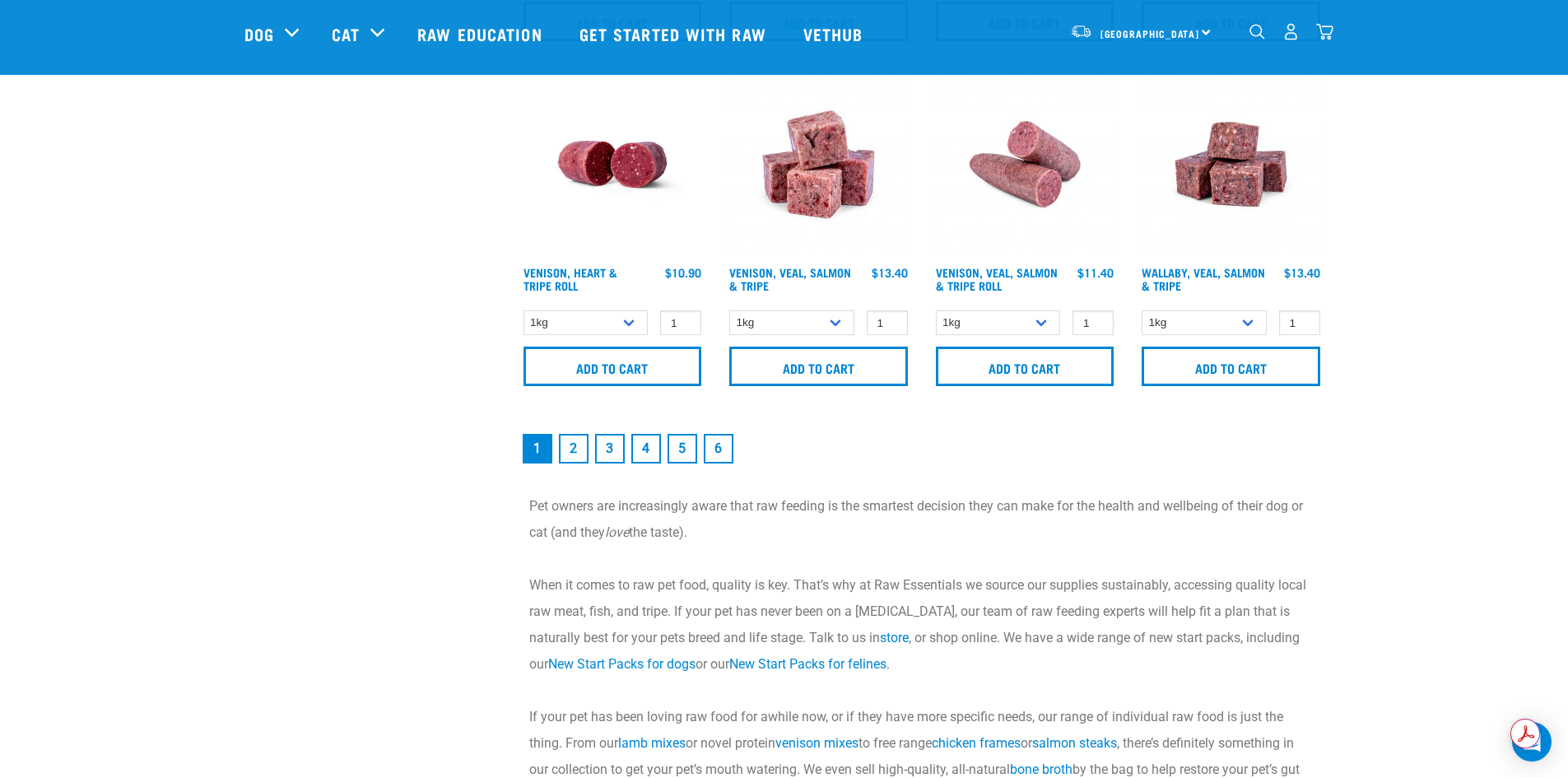
click at [567, 451] on link "2" at bounding box center [573, 448] width 30 height 30
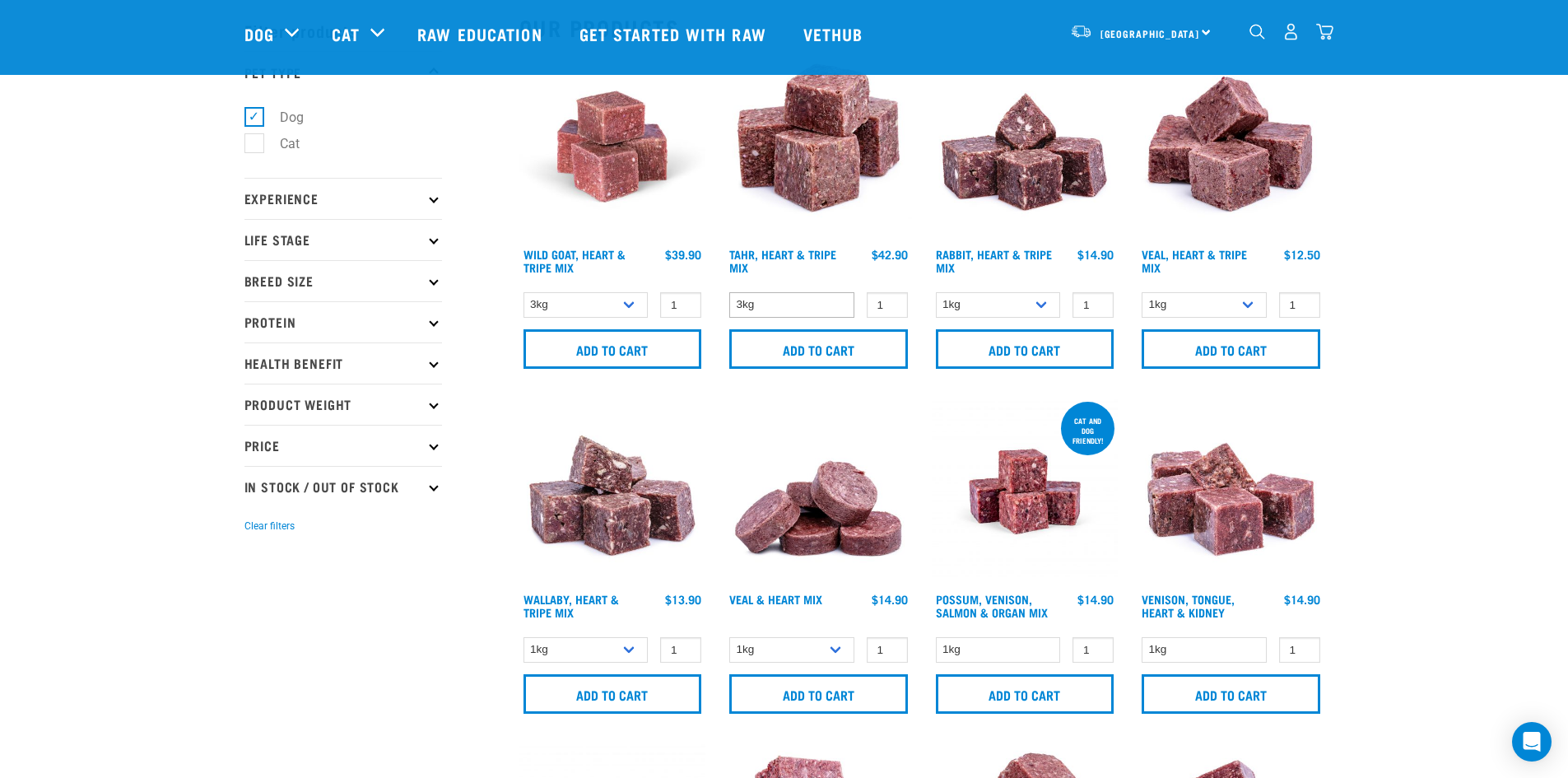
scroll to position [82, 0]
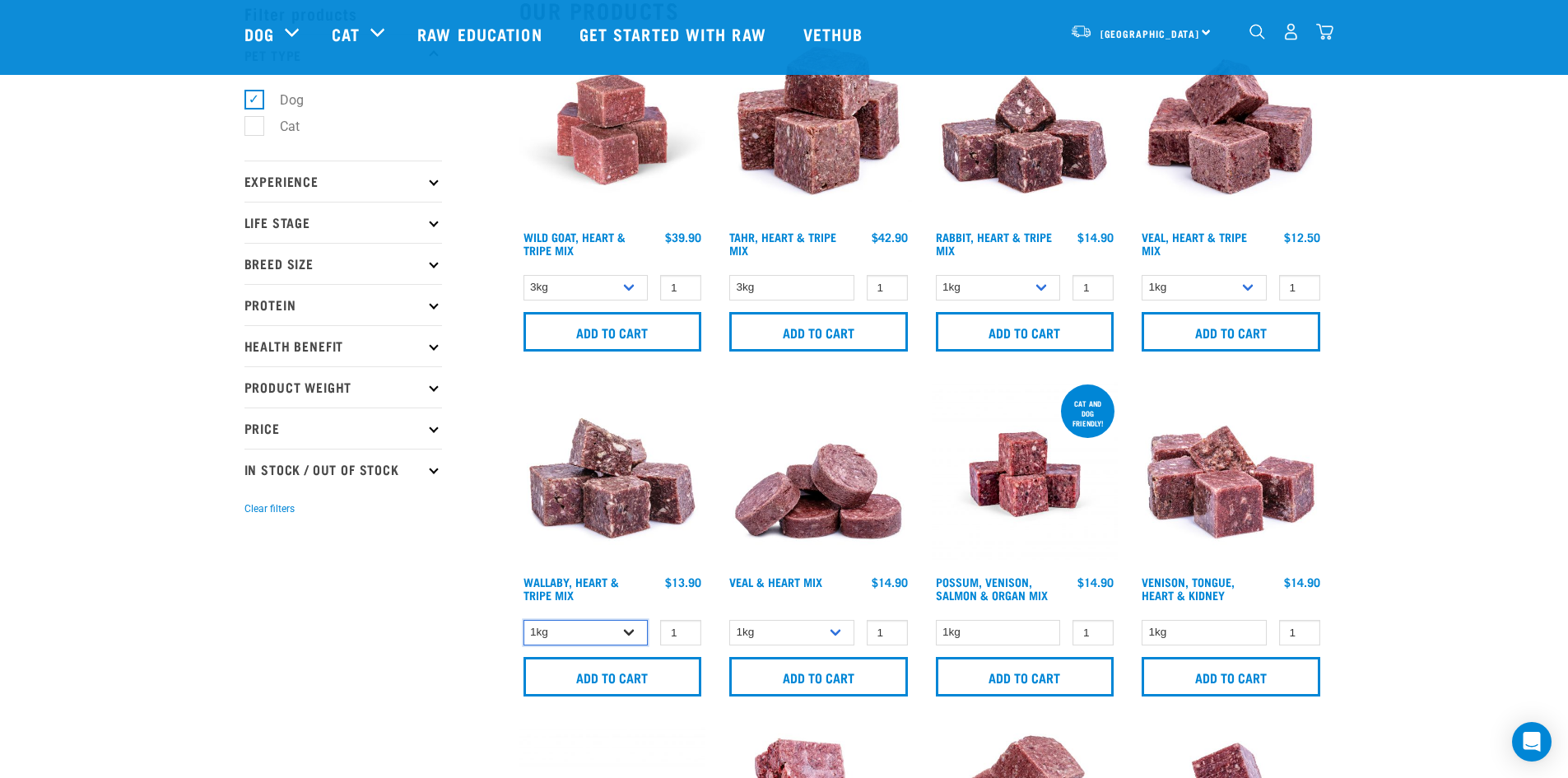
click at [633, 626] on select "1kg 3kg" at bounding box center [586, 633] width 125 height 25
select select "776"
click at [524, 620] on select "1kg 3kg" at bounding box center [586, 633] width 125 height 25
click at [631, 674] on input "Add to cart" at bounding box center [612, 676] width 179 height 40
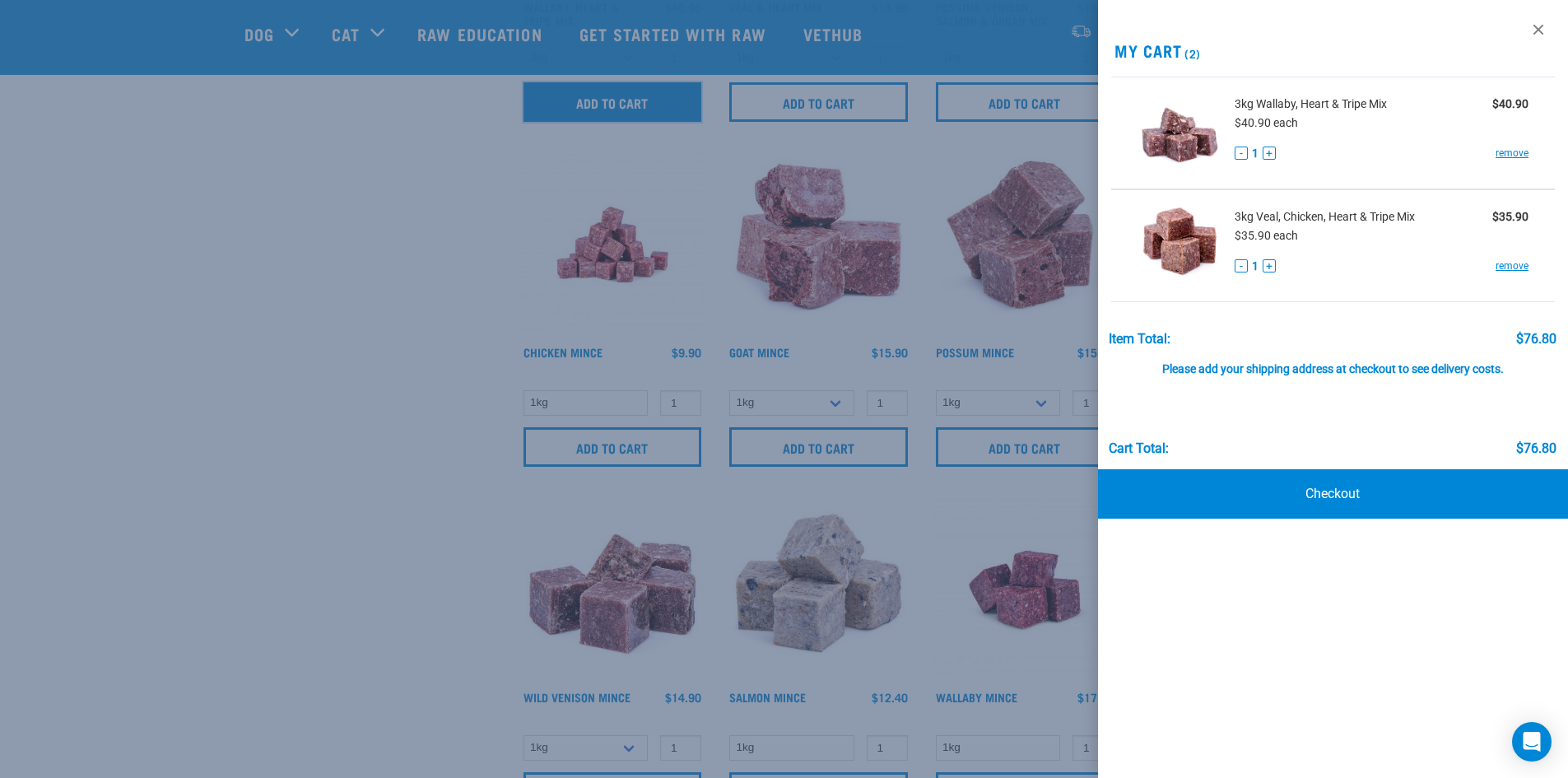
scroll to position [659, 0]
click at [955, 514] on div at bounding box center [784, 389] width 1568 height 778
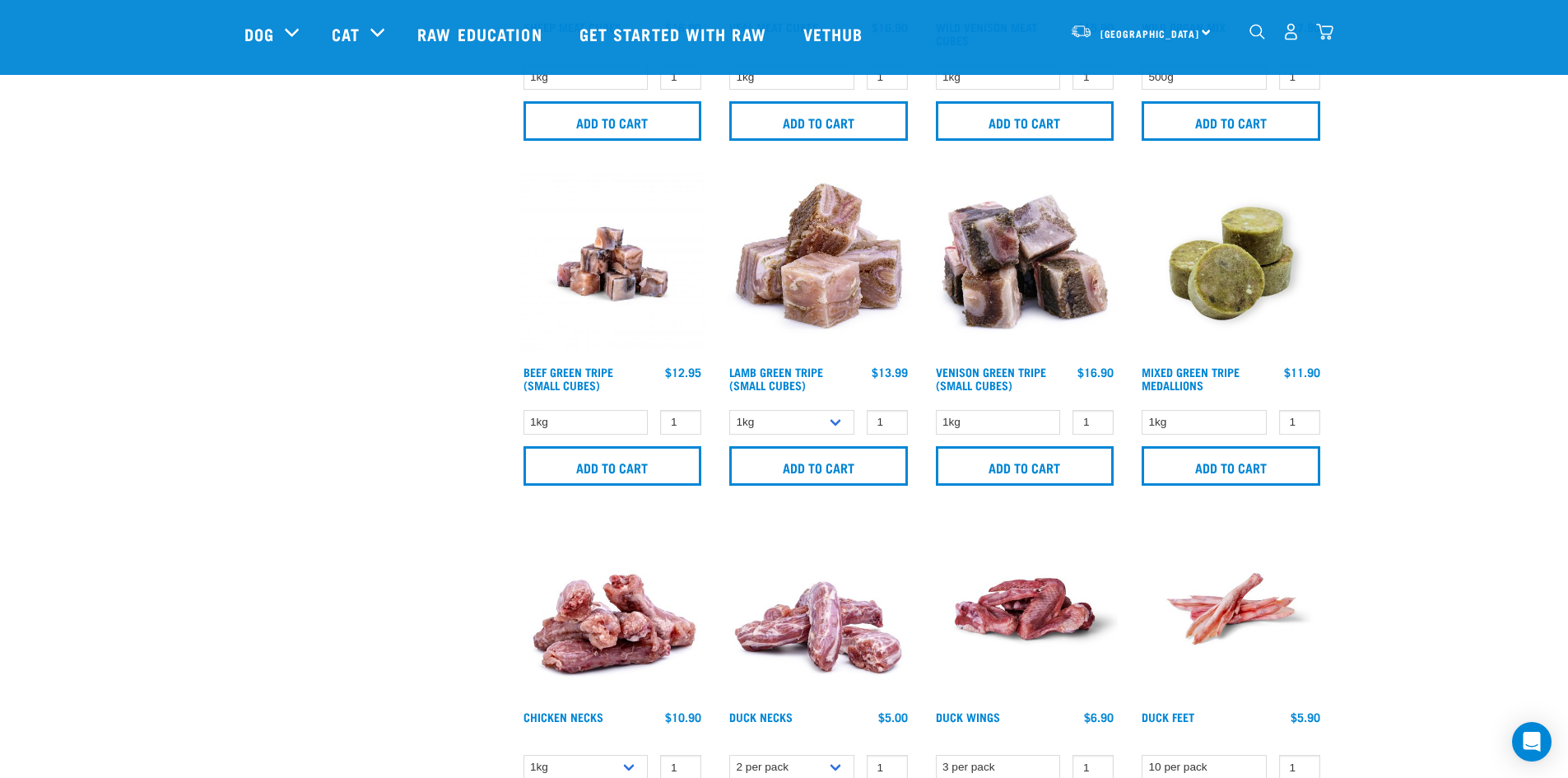
scroll to position [2305, 0]
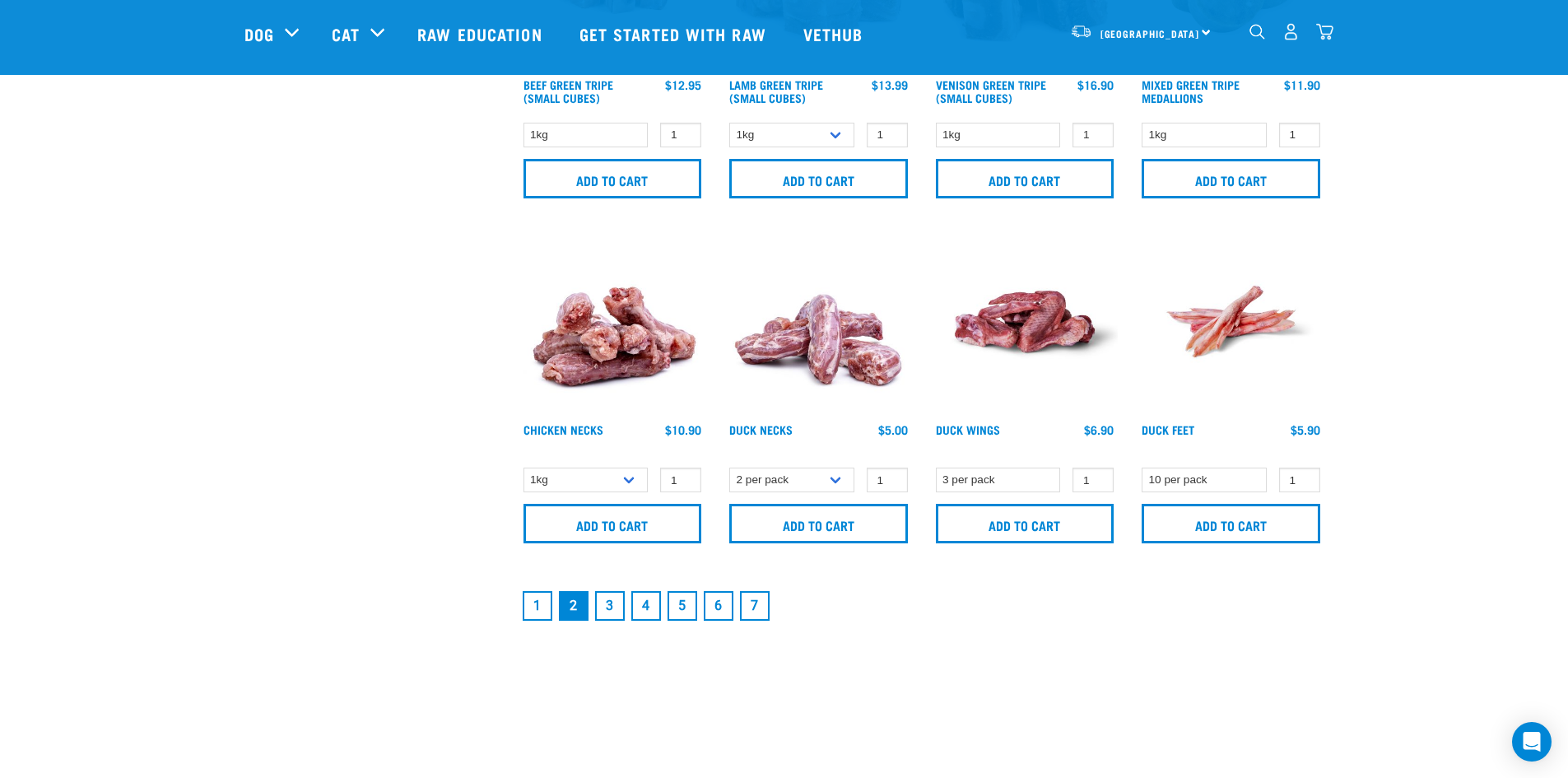
click at [542, 607] on link "1" at bounding box center [537, 606] width 30 height 30
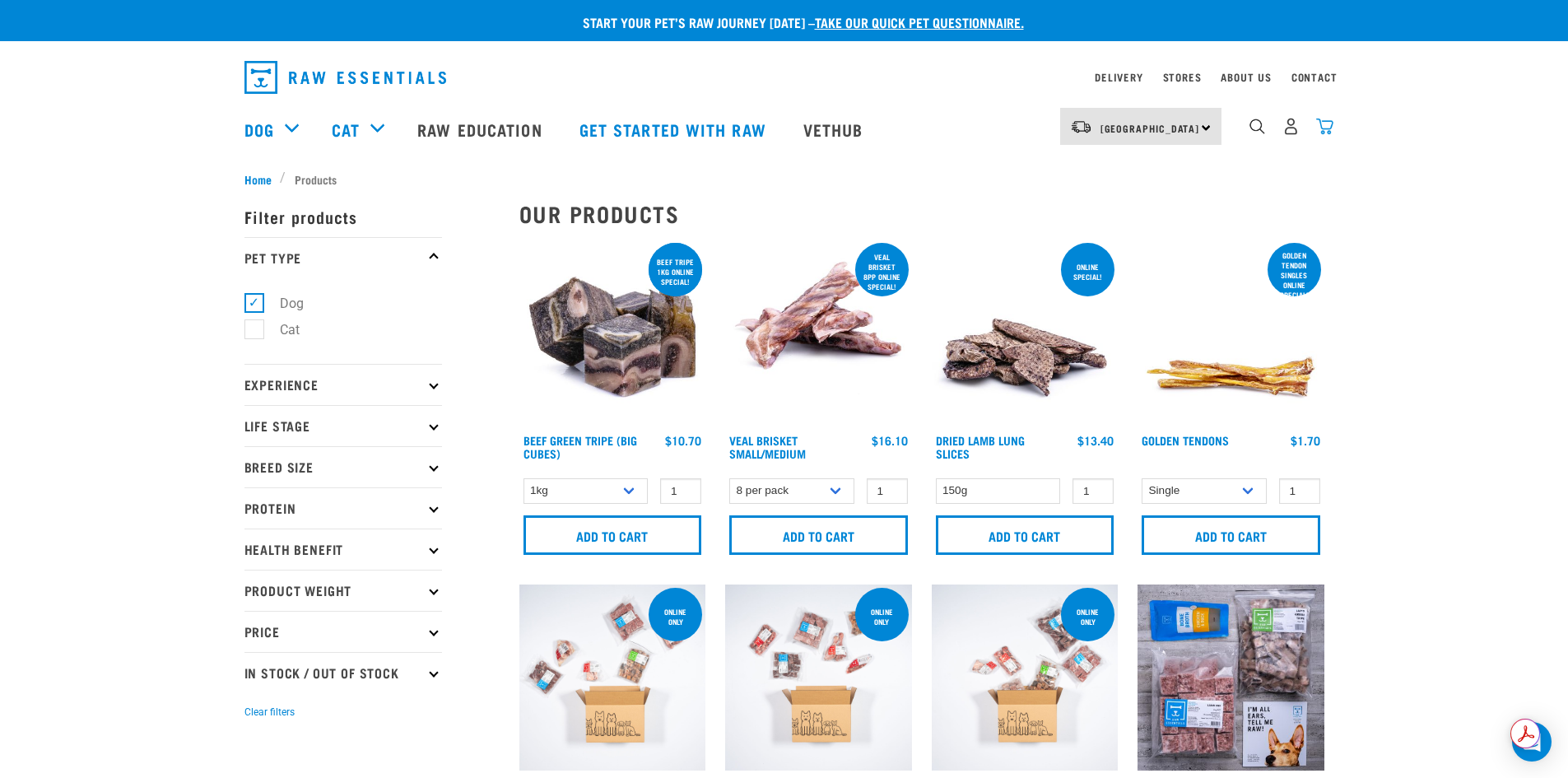
click at [1329, 128] on img "dropdown navigation" at bounding box center [1325, 126] width 17 height 17
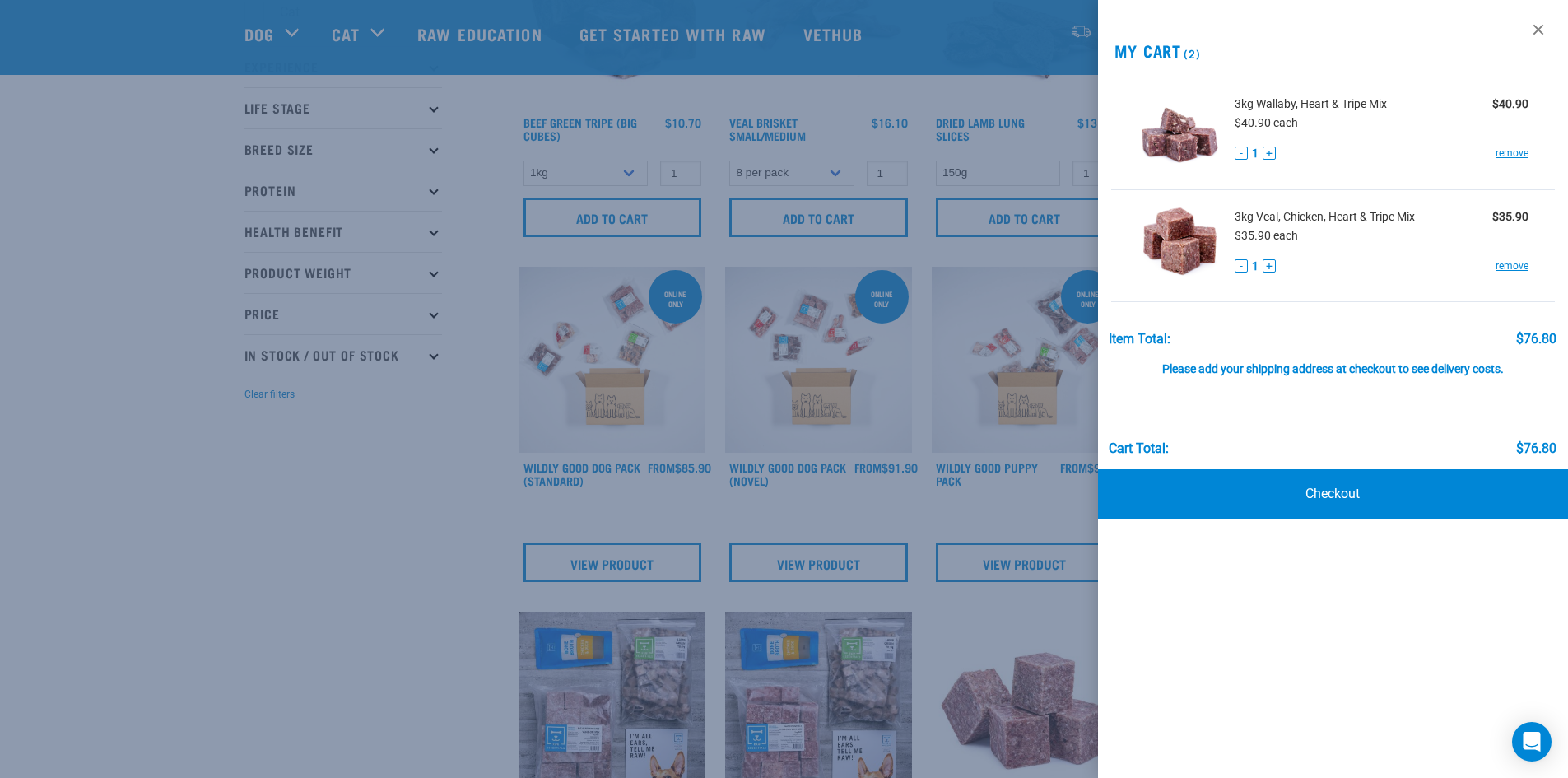
scroll to position [247, 0]
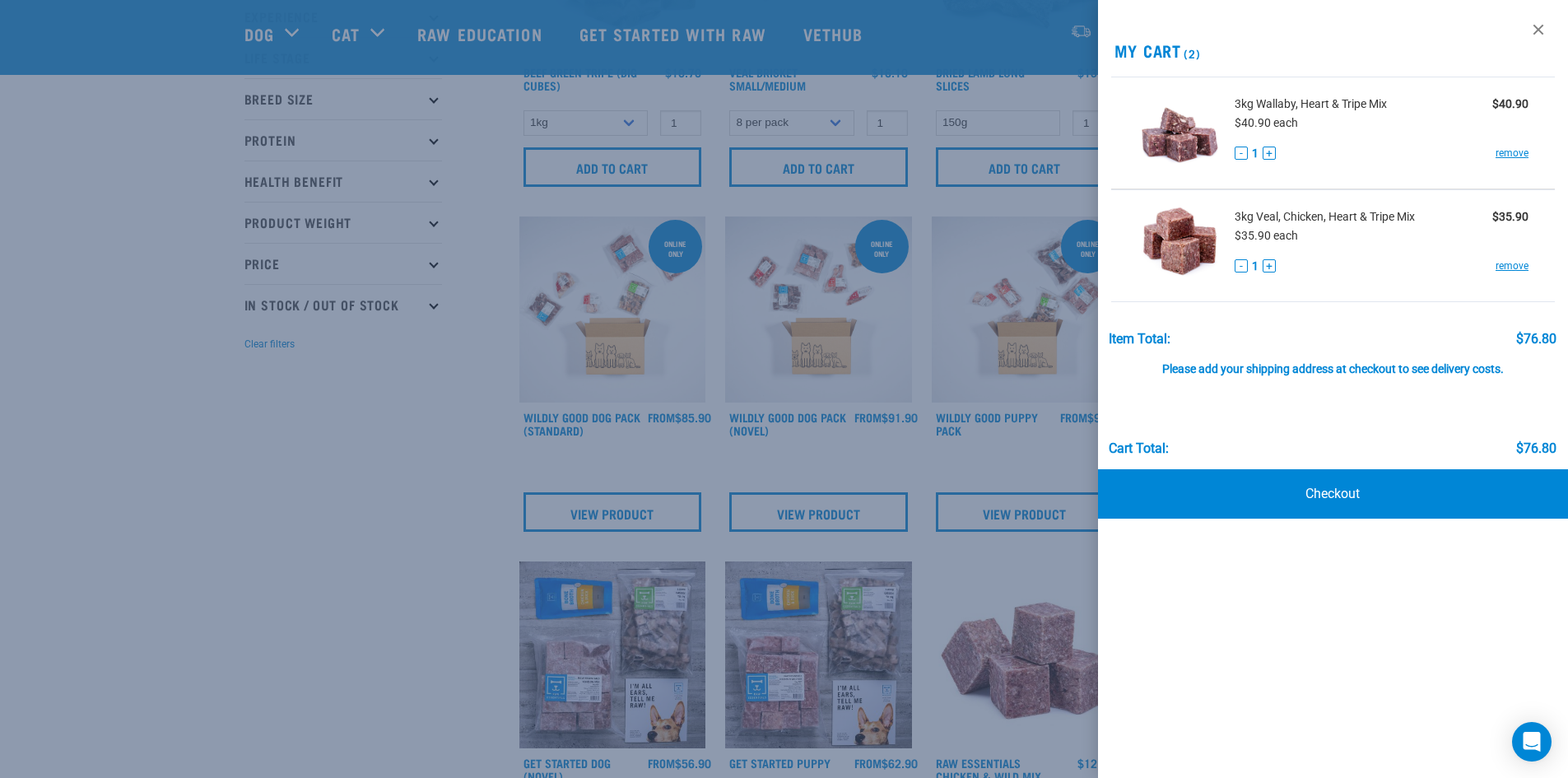
click at [867, 441] on div at bounding box center [784, 389] width 1568 height 778
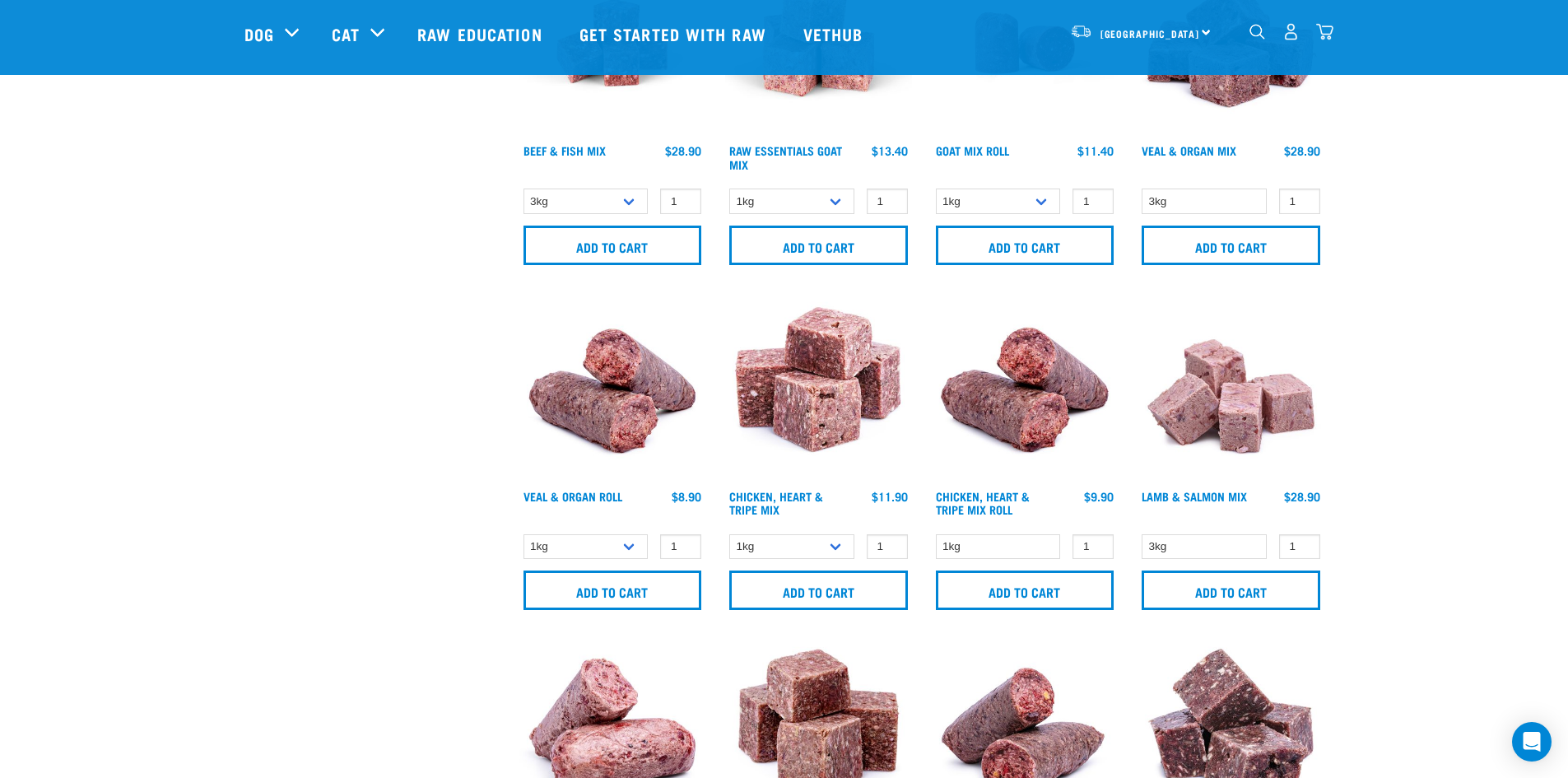
scroll to position [1647, 0]
